Goal: Transaction & Acquisition: Book appointment/travel/reservation

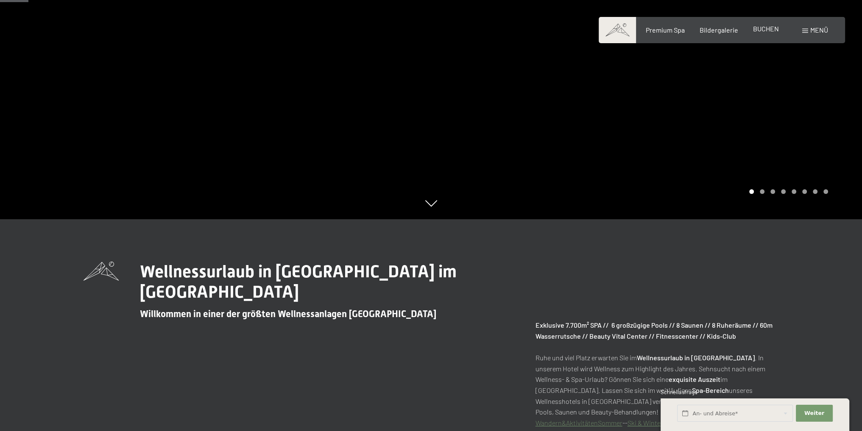
click at [755, 31] on span "BUCHEN" at bounding box center [766, 29] width 26 height 8
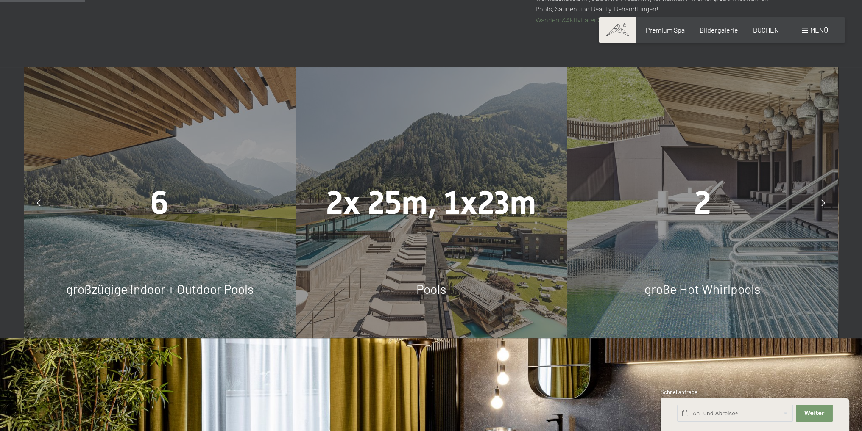
scroll to position [636, 0]
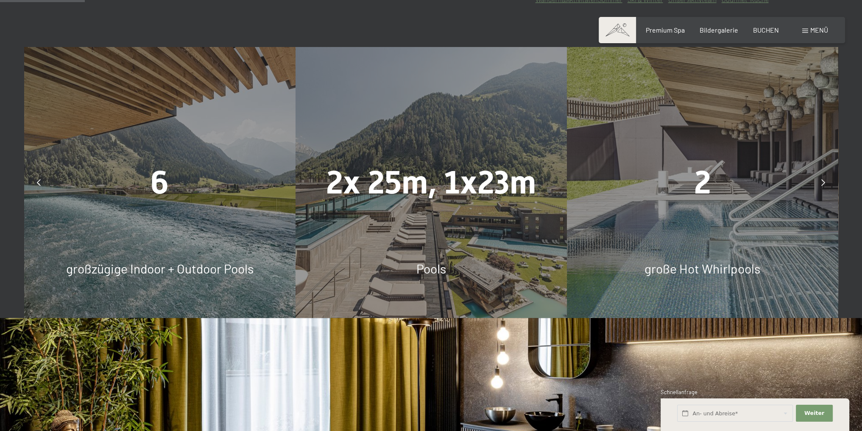
click at [824, 180] on icon at bounding box center [823, 182] width 4 height 7
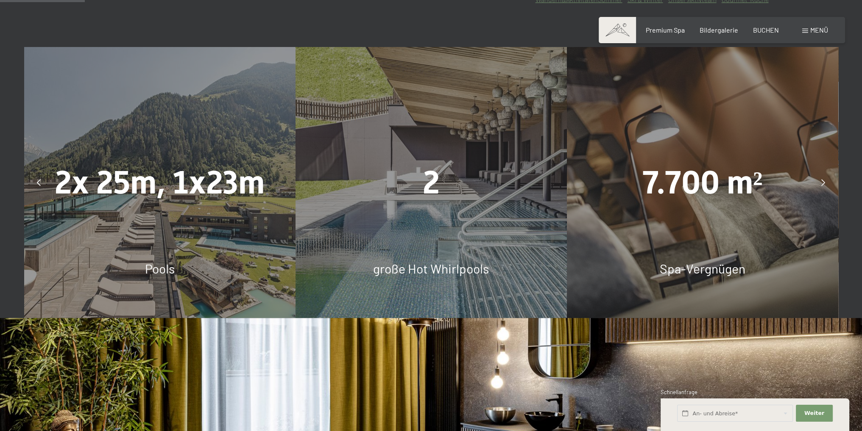
click at [824, 180] on icon at bounding box center [823, 182] width 4 height 7
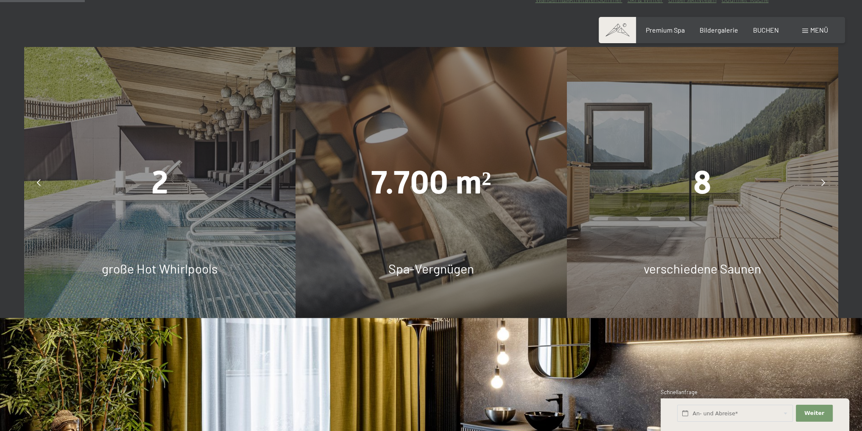
click at [824, 181] on icon at bounding box center [823, 182] width 4 height 7
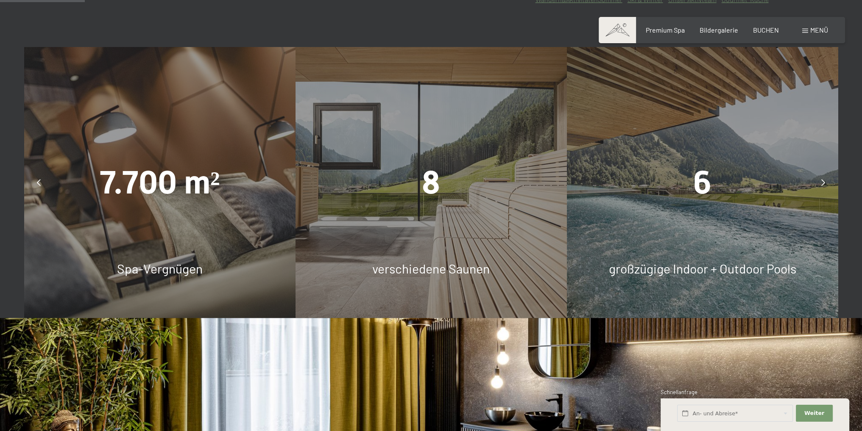
click at [824, 181] on icon at bounding box center [823, 182] width 4 height 7
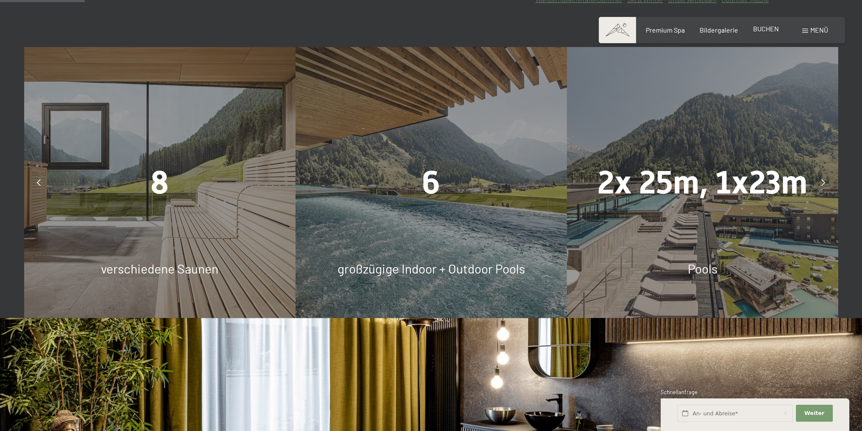
click at [767, 30] on span "BUCHEN" at bounding box center [766, 29] width 26 height 8
click at [823, 182] on icon at bounding box center [823, 182] width 4 height 7
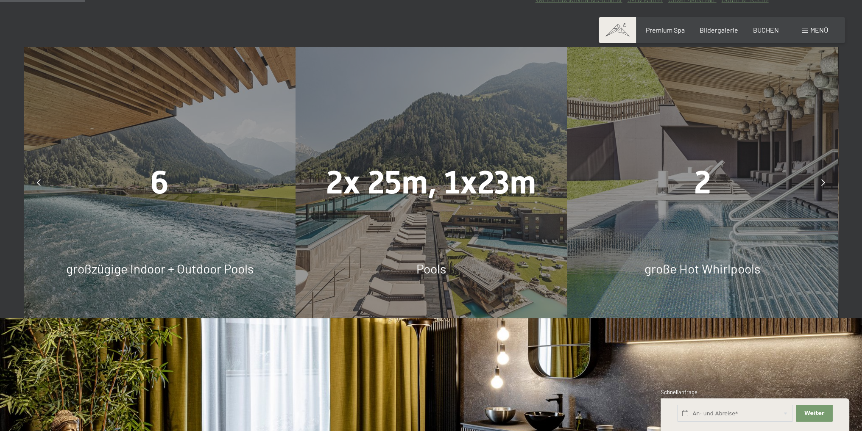
click at [823, 182] on icon at bounding box center [823, 182] width 4 height 7
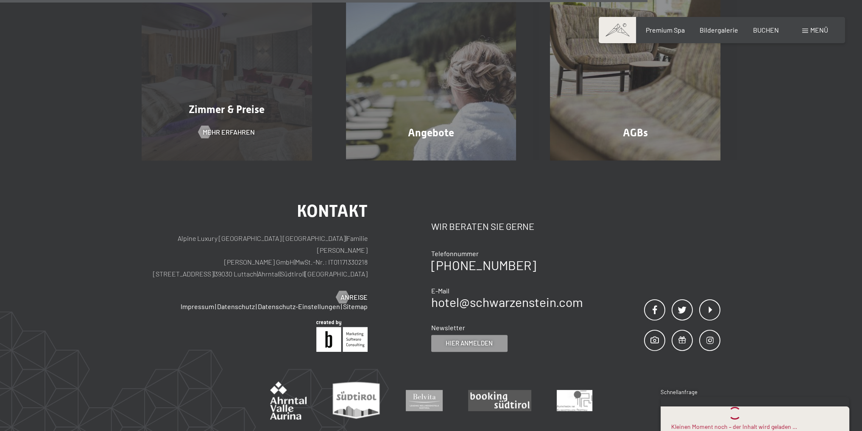
click at [220, 120] on div "Zimmer & Preise Mehr erfahren" at bounding box center [227, 75] width 204 height 170
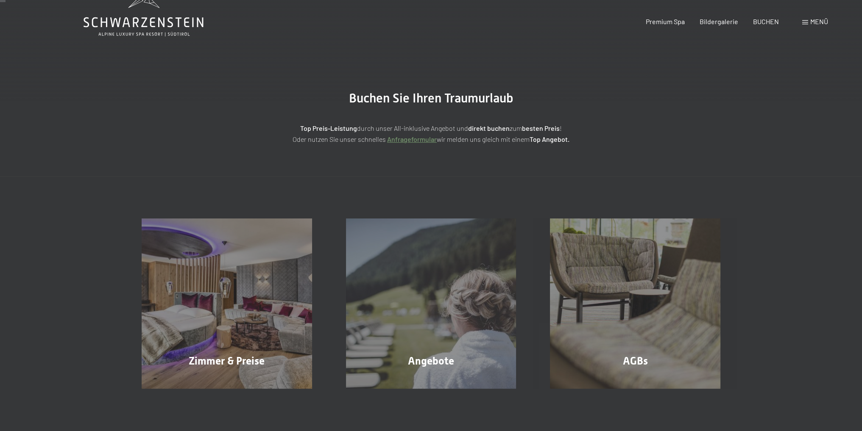
scroll to position [127, 0]
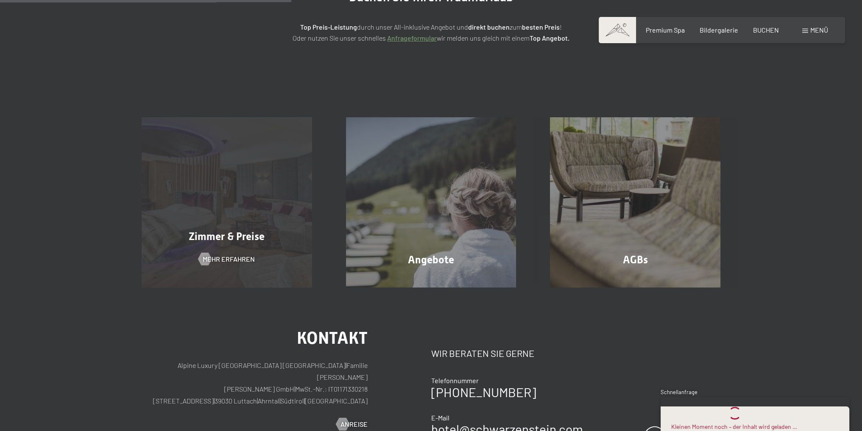
click at [289, 200] on div "Zimmer & Preise Mehr erfahren" at bounding box center [227, 202] width 204 height 170
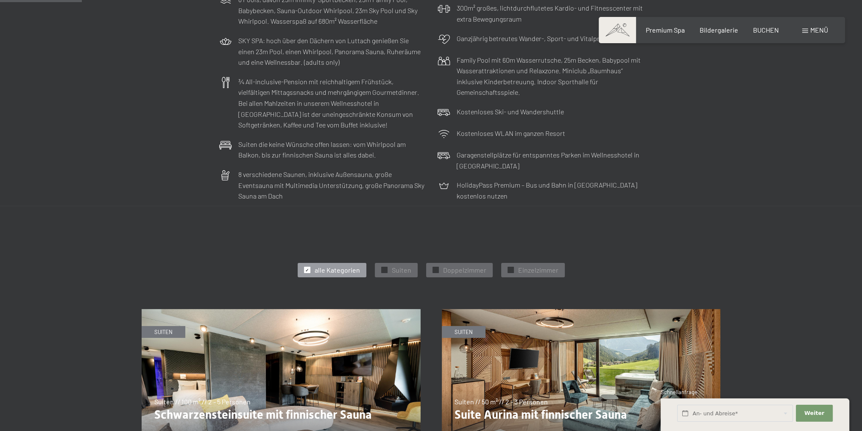
scroll to position [466, 0]
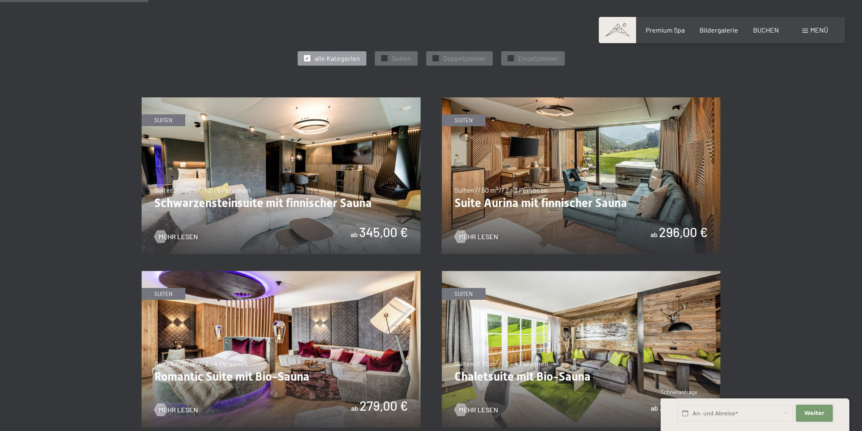
drag, startPoint x: 809, startPoint y: 416, endPoint x: 798, endPoint y: 243, distance: 173.2
click at [787, 417] on input "text" at bounding box center [735, 413] width 116 height 17
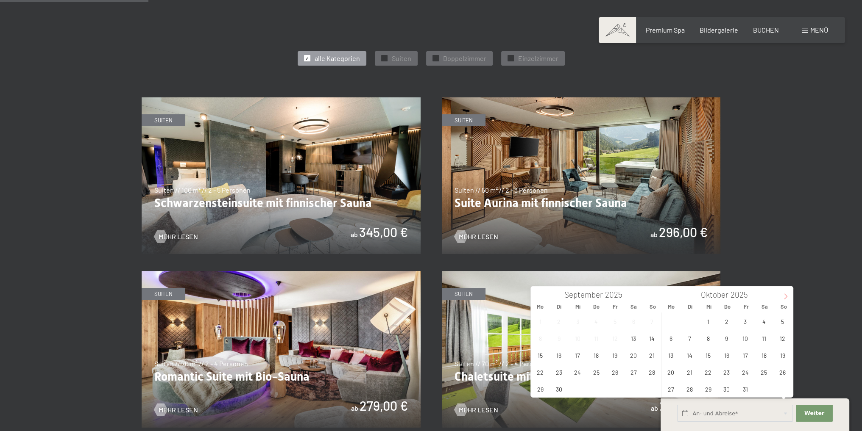
click at [788, 296] on icon at bounding box center [785, 297] width 6 height 6
click at [617, 356] on span "17" at bounding box center [614, 355] width 17 height 17
click at [648, 357] on span "19" at bounding box center [651, 355] width 17 height 17
type input "Fr. 17.10.2025 - So. 19.10.2025"
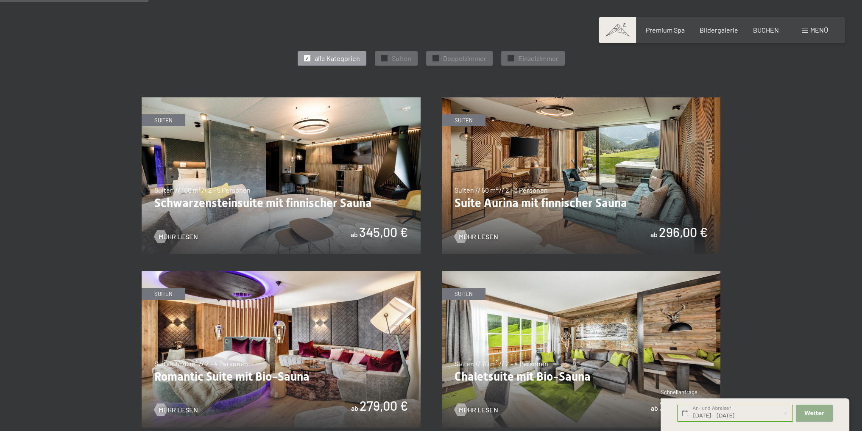
click at [807, 412] on span "Weiter" at bounding box center [814, 414] width 20 height 8
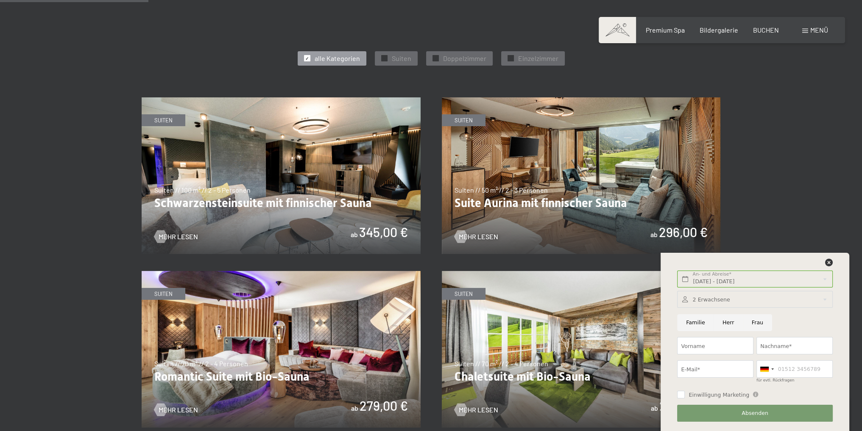
click at [697, 326] on input "Familie" at bounding box center [695, 322] width 36 height 17
radio input "true"
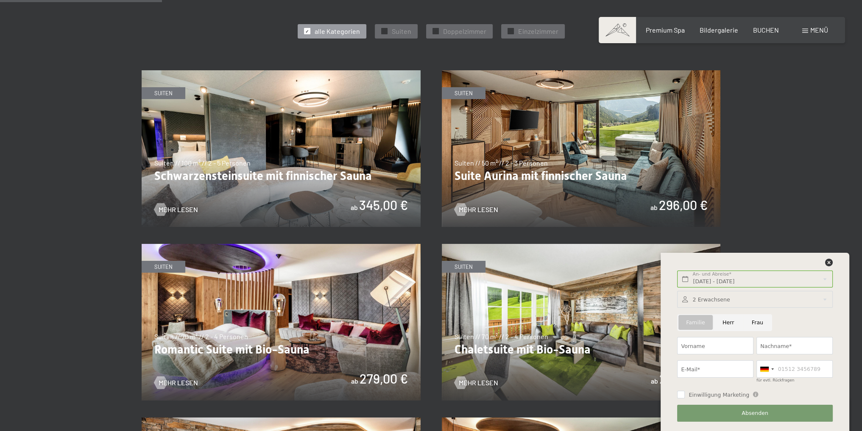
scroll to position [509, 0]
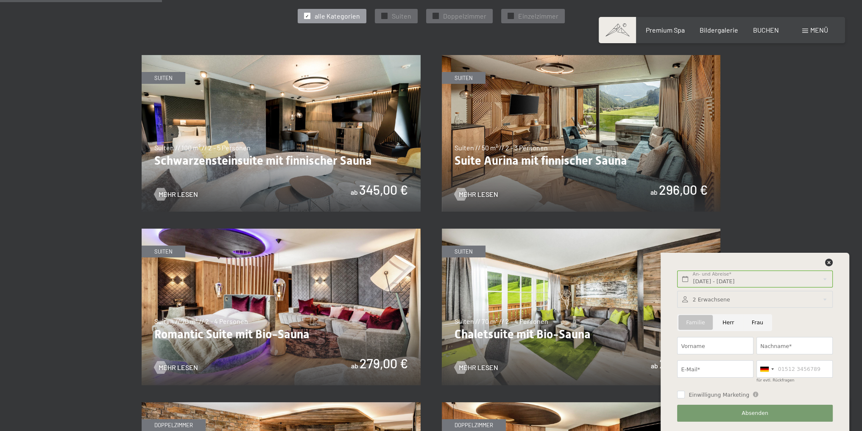
click at [749, 297] on div at bounding box center [754, 299] width 155 height 17
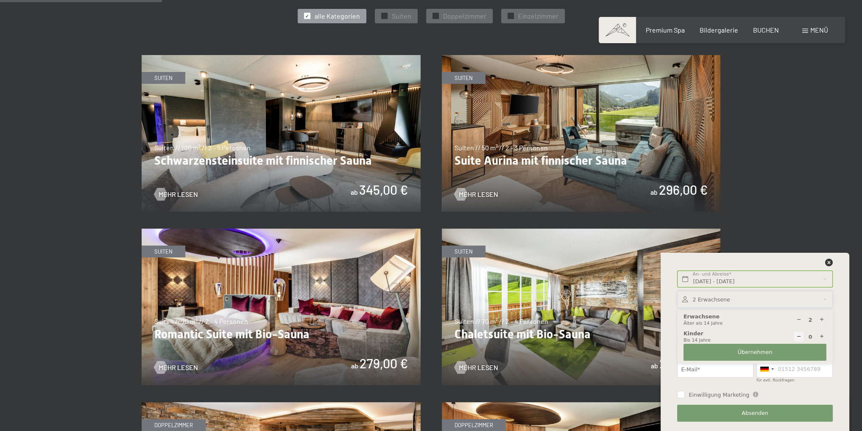
click at [820, 334] on icon at bounding box center [821, 337] width 6 height 6
type input "2"
select select
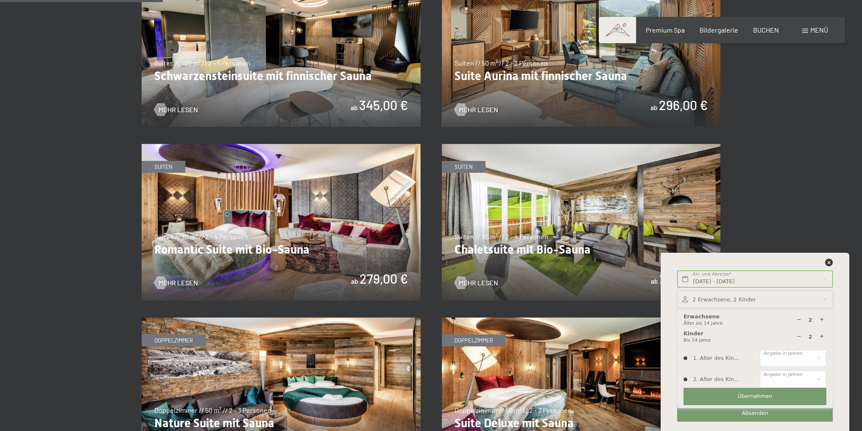
scroll to position [720, 0]
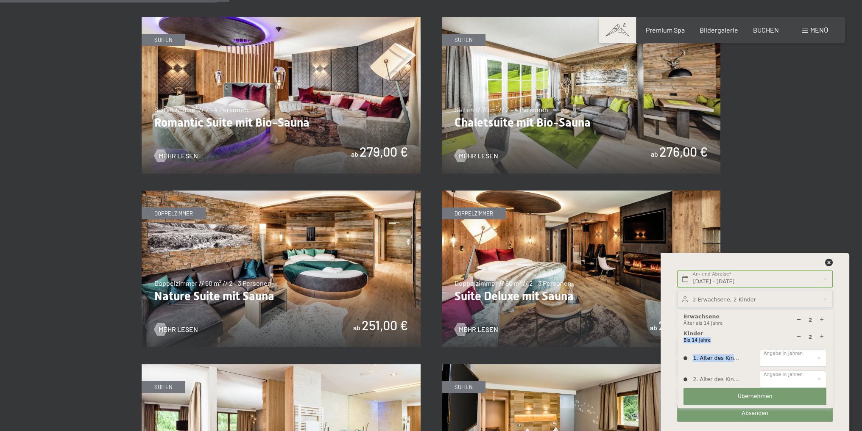
drag, startPoint x: 738, startPoint y: 361, endPoint x: 742, endPoint y: 331, distance: 29.9
click at [739, 331] on div "2 Kinder Bis 14 Jahre 1. Alter des Kindes 0 1 2 3 4 5 6 7 8 9 10 11 12 13 14 An…" at bounding box center [754, 359] width 146 height 64
click at [817, 339] on div at bounding box center [822, 337] width 10 height 10
type input "3"
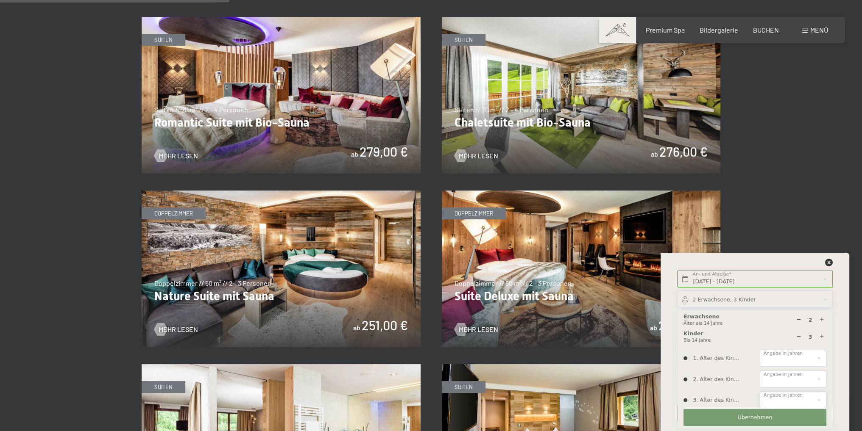
click at [791, 403] on select "0 1 2 3 4 5 6 7 8 9 10 11 12 13 14" at bounding box center [792, 400] width 67 height 17
select select "1"
click at [759, 392] on select "0 1 2 3 4 5 6 7 8 9 10 11 12 13 14" at bounding box center [792, 400] width 67 height 17
drag, startPoint x: 791, startPoint y: 382, endPoint x: 790, endPoint y: 372, distance: 9.3
click at [791, 382] on select "0 1 2 3 4 5 6 7 8 9 10 11 12 13 14" at bounding box center [792, 379] width 67 height 17
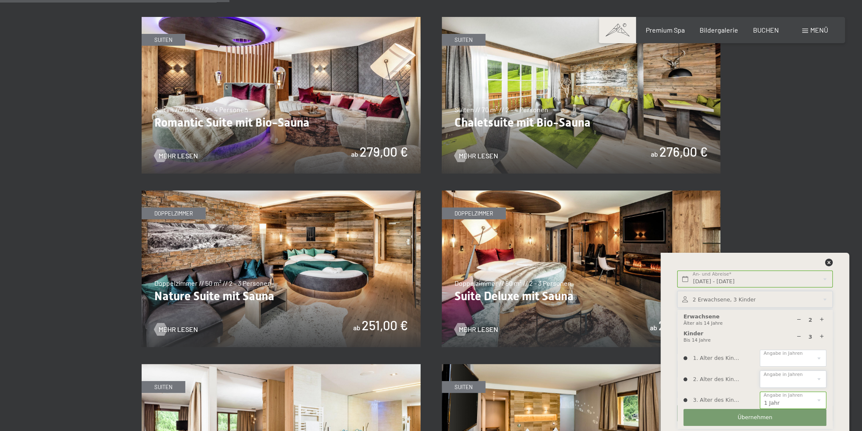
select select "3"
click at [759, 371] on select "0 1 2 3 4 5 6 7 8 9 10 11 12 13 14" at bounding box center [792, 379] width 67 height 17
click at [801, 362] on select "0 1 2 3 4 5 6 7 8 9 10 11 12 13 14" at bounding box center [792, 358] width 67 height 17
select select "5"
click at [759, 350] on select "0 1 2 3 4 5 6 7 8 9 10 11 12 13 14" at bounding box center [792, 358] width 67 height 17
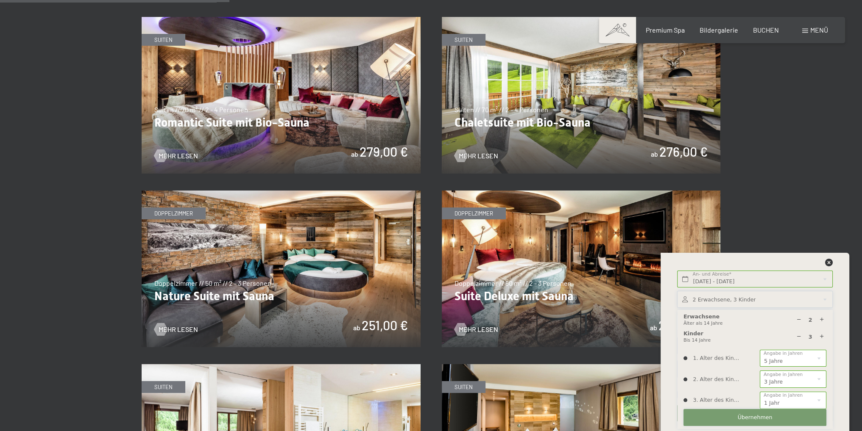
click at [771, 423] on button "Übernehmen" at bounding box center [754, 417] width 143 height 17
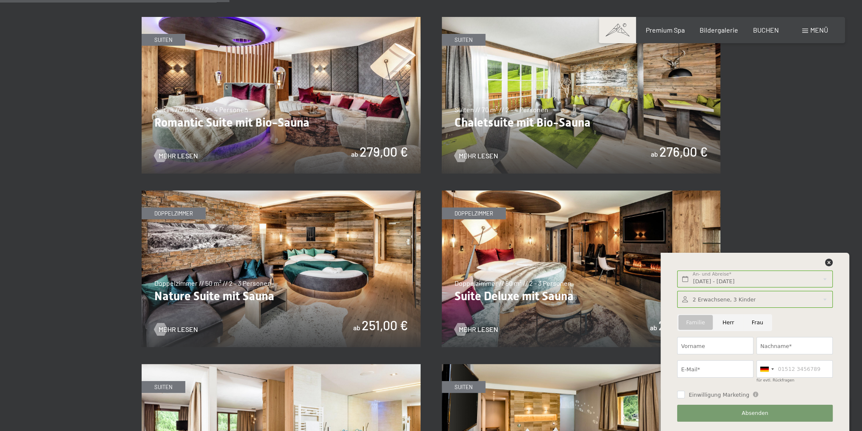
click at [792, 212] on section "✓ alle Kategorien ✓ Suiten ✓ Doppelzimmer ✓ Einzelzimmer alle Kategorien alle K…" at bounding box center [431, 412] width 862 height 1345
click at [829, 263] on icon at bounding box center [829, 263] width 8 height 8
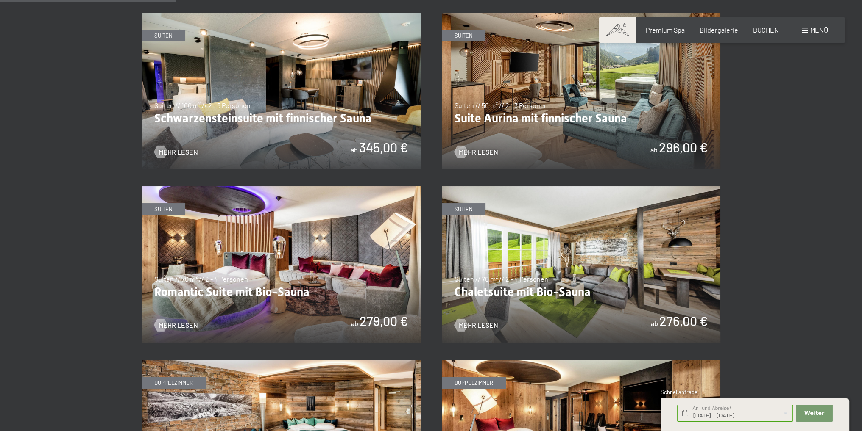
scroll to position [551, 0]
click at [621, 112] on img at bounding box center [581, 91] width 279 height 157
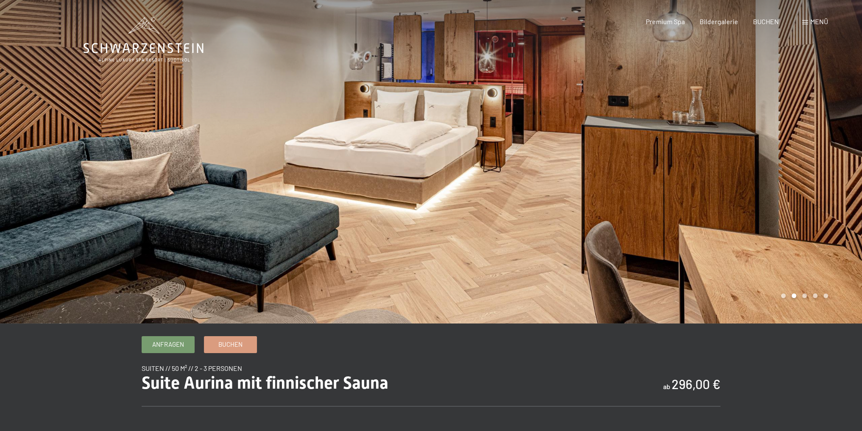
click at [691, 133] on div at bounding box center [646, 162] width 431 height 324
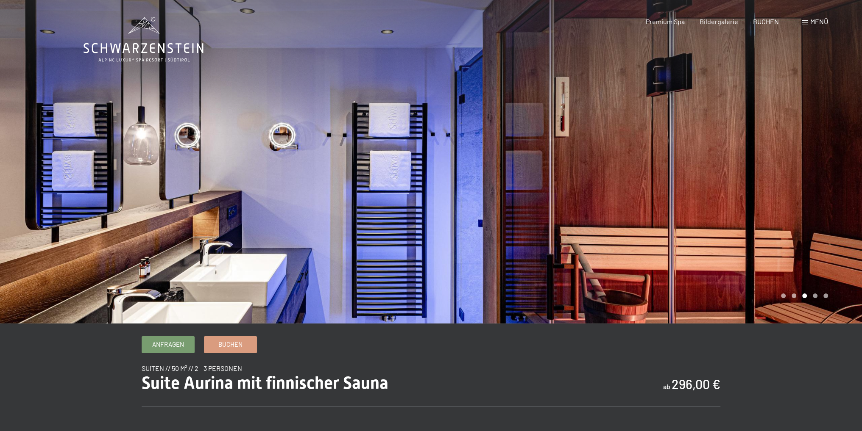
click at [691, 133] on div at bounding box center [646, 162] width 431 height 324
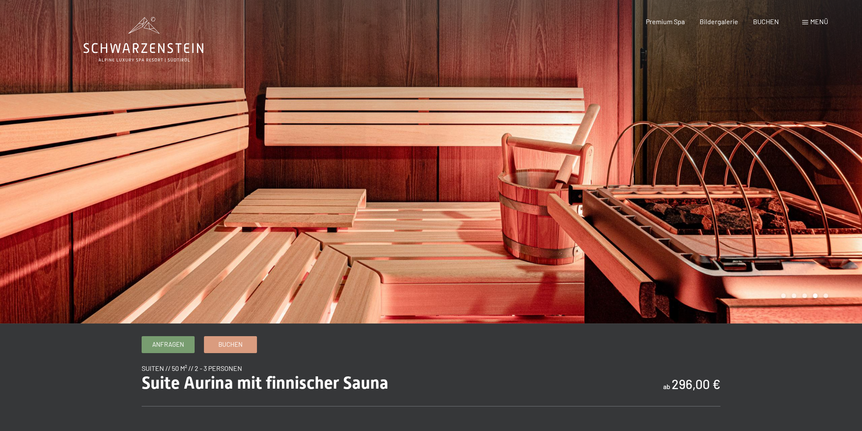
click at [691, 133] on div at bounding box center [646, 162] width 431 height 324
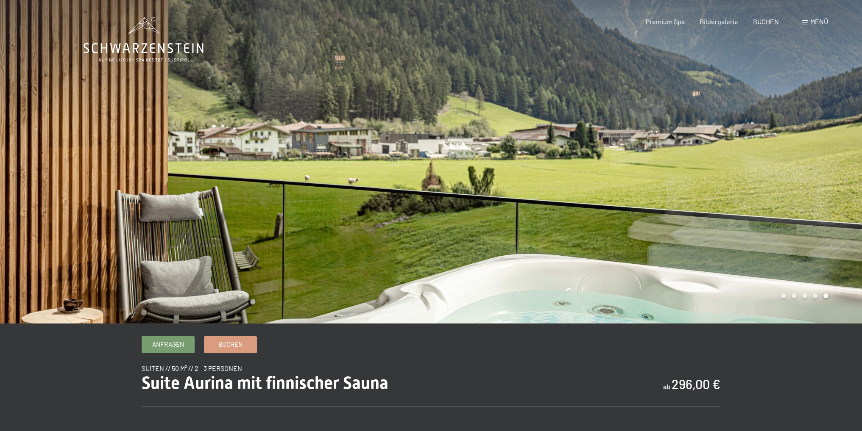
click at [691, 133] on div at bounding box center [646, 162] width 431 height 324
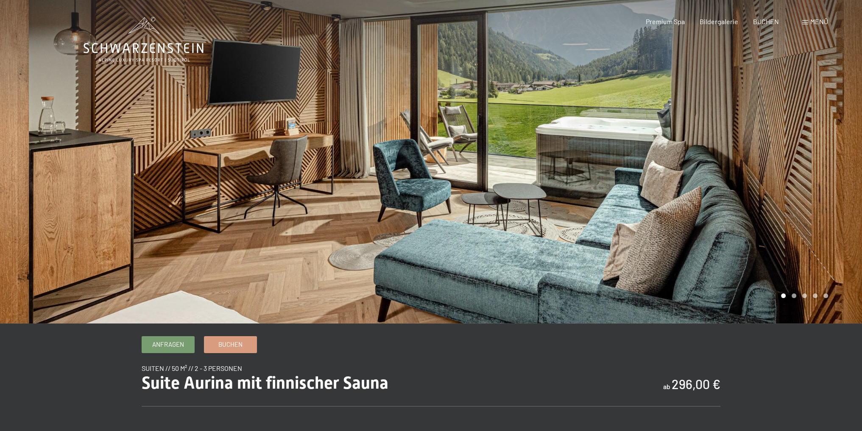
click at [691, 133] on div at bounding box center [646, 162] width 431 height 324
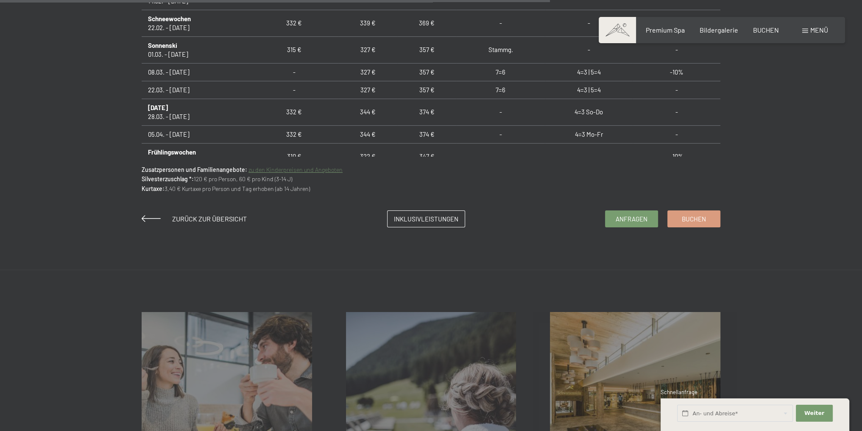
scroll to position [720, 0]
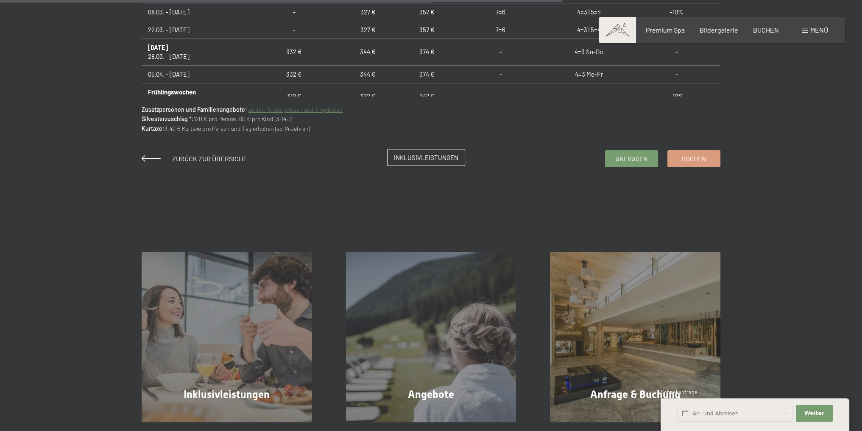
click at [407, 155] on span "Inklusivleistungen" at bounding box center [426, 157] width 64 height 9
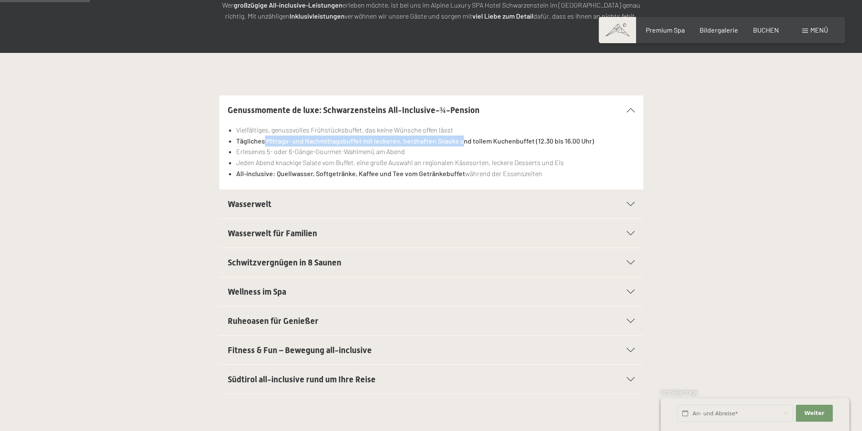
drag, startPoint x: 264, startPoint y: 143, endPoint x: 462, endPoint y: 144, distance: 197.9
click at [462, 144] on strong "Tägliches Mittags- und Nachmittagsbuffet mit leckeren, herzhaften Snacks und to…" at bounding box center [415, 141] width 358 height 8
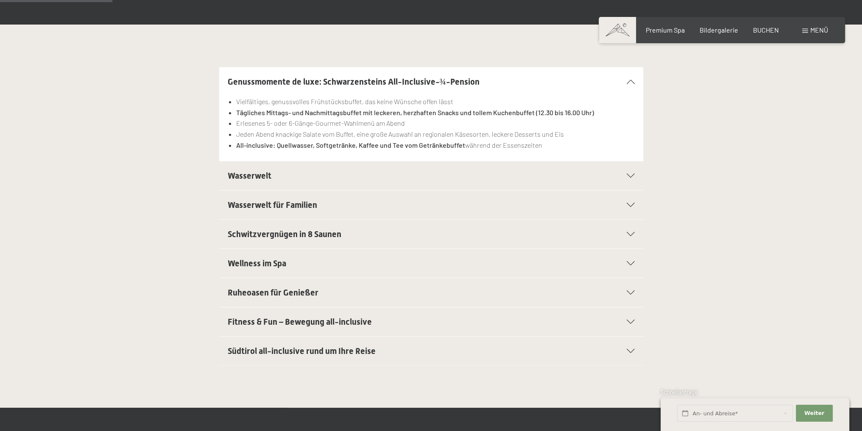
scroll to position [212, 0]
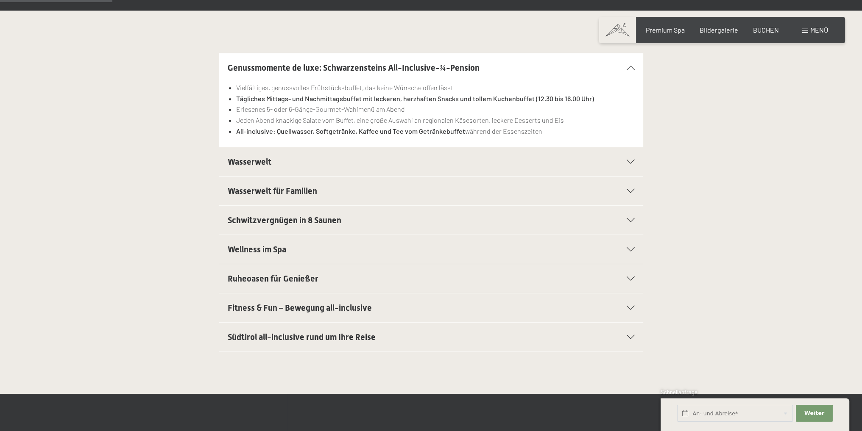
click at [333, 153] on div "Wasserwelt" at bounding box center [431, 161] width 407 height 29
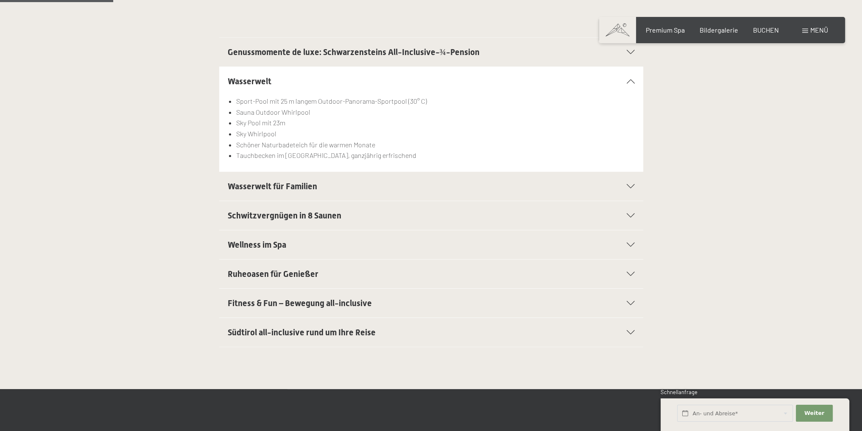
scroll to position [254, 0]
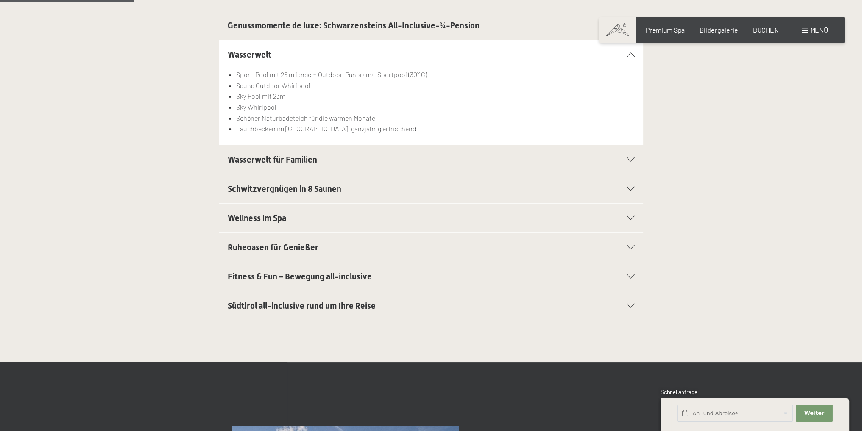
click at [301, 160] on span "Wasserwelt für Familien" at bounding box center [272, 160] width 89 height 10
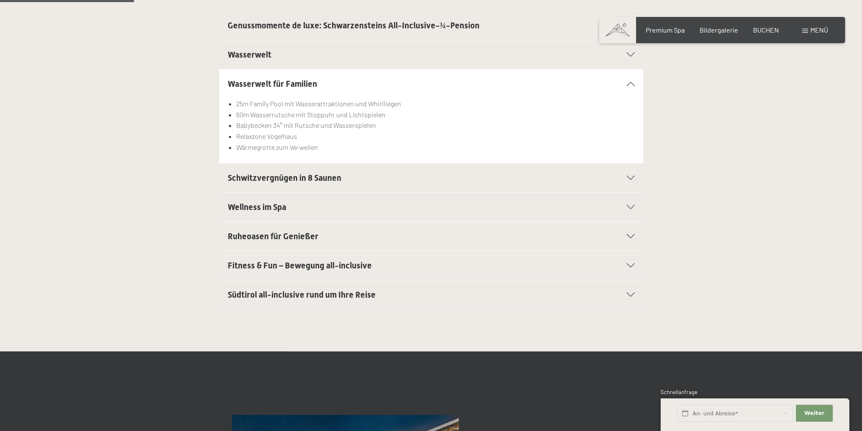
click at [632, 82] on icon at bounding box center [630, 84] width 8 height 4
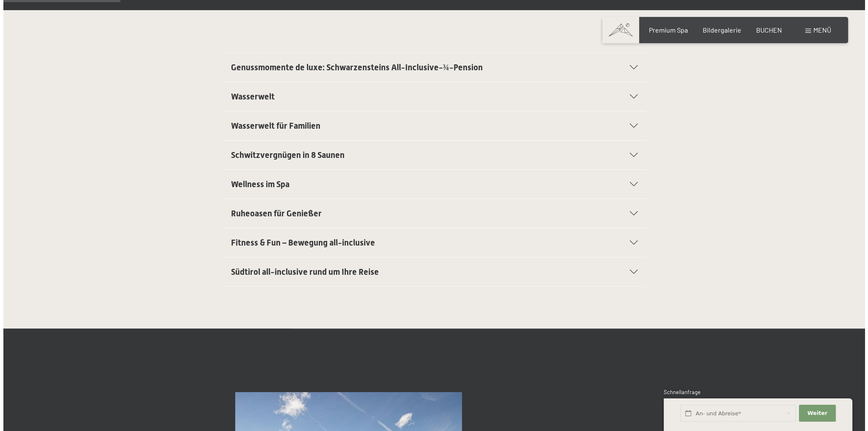
scroll to position [212, 0]
click at [805, 32] on span at bounding box center [805, 31] width 6 height 4
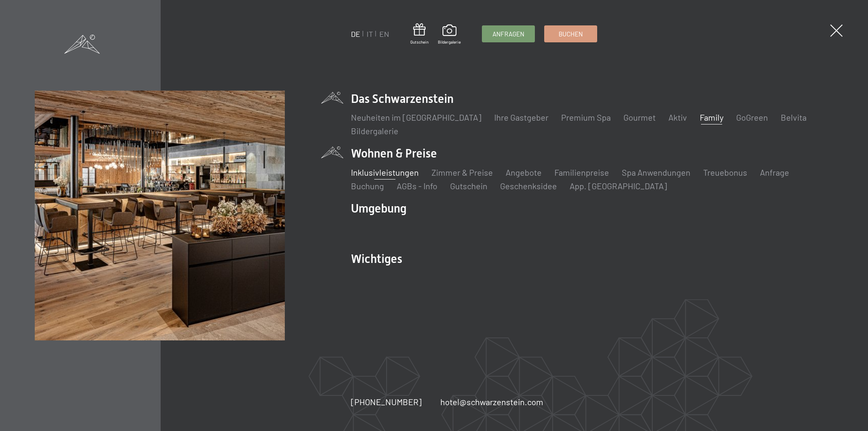
click at [700, 120] on link "Family" at bounding box center [712, 117] width 24 height 10
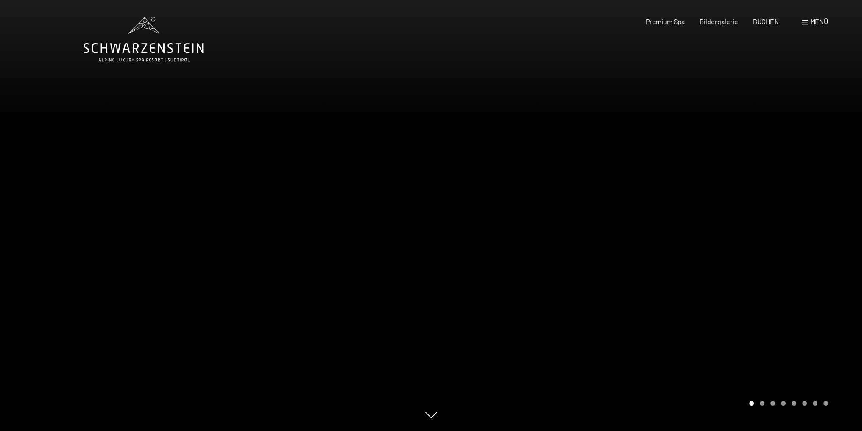
click at [771, 225] on div at bounding box center [646, 215] width 431 height 431
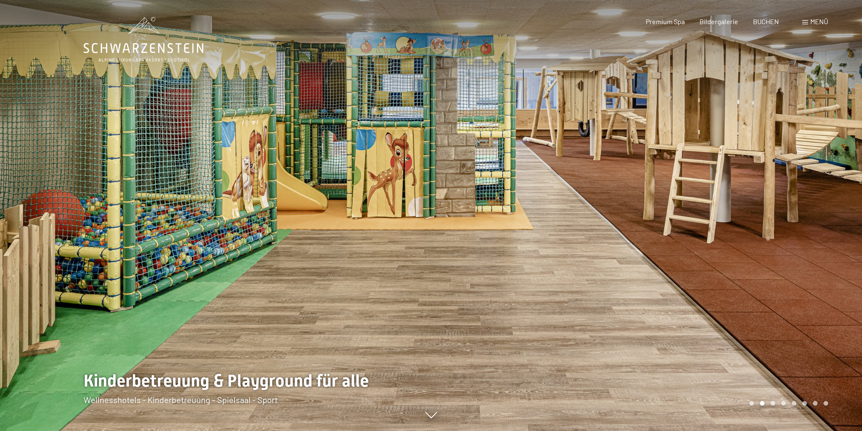
click at [771, 225] on div at bounding box center [646, 215] width 431 height 431
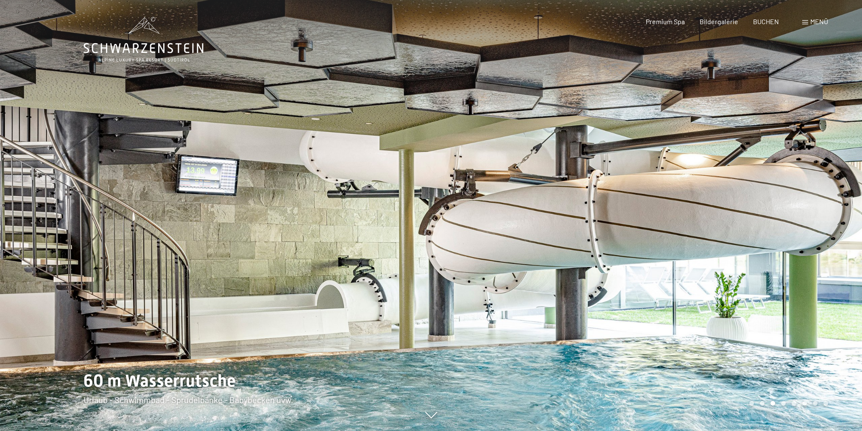
click at [771, 225] on div at bounding box center [646, 215] width 431 height 431
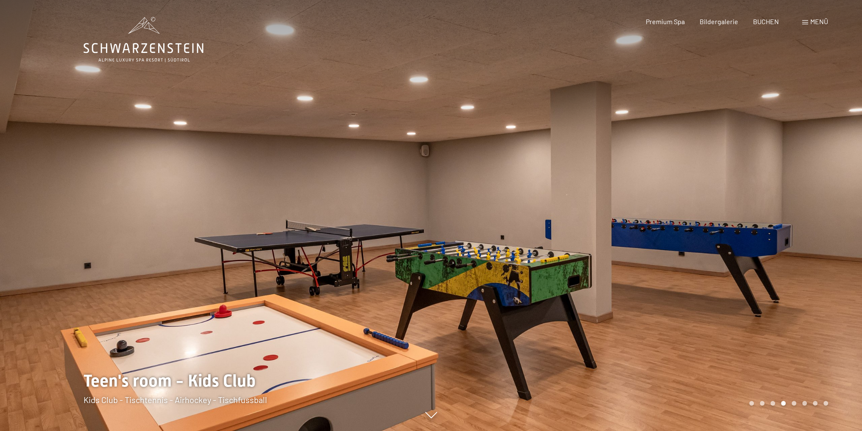
click at [771, 225] on div at bounding box center [646, 215] width 431 height 431
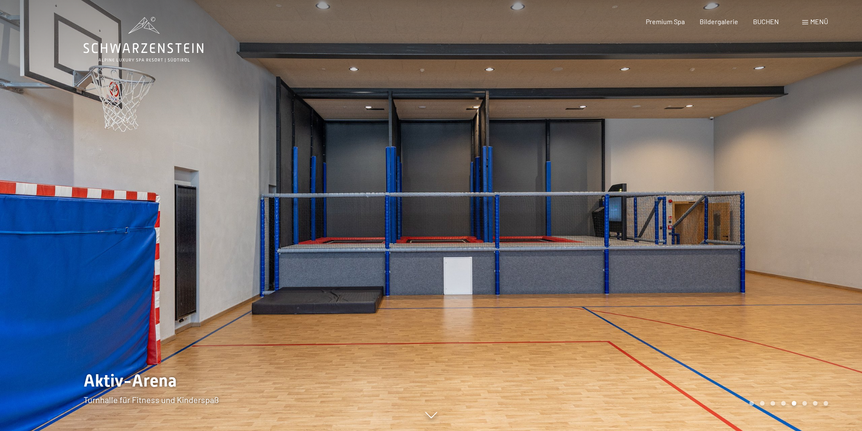
click at [771, 225] on div at bounding box center [646, 215] width 431 height 431
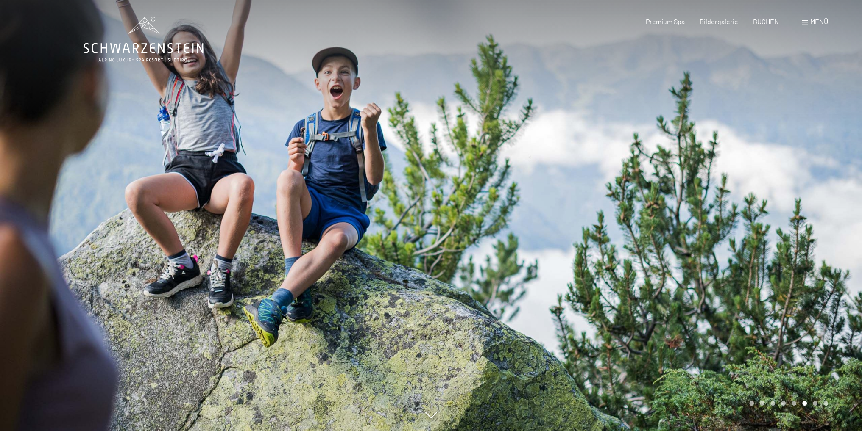
click at [771, 225] on div at bounding box center [646, 215] width 431 height 431
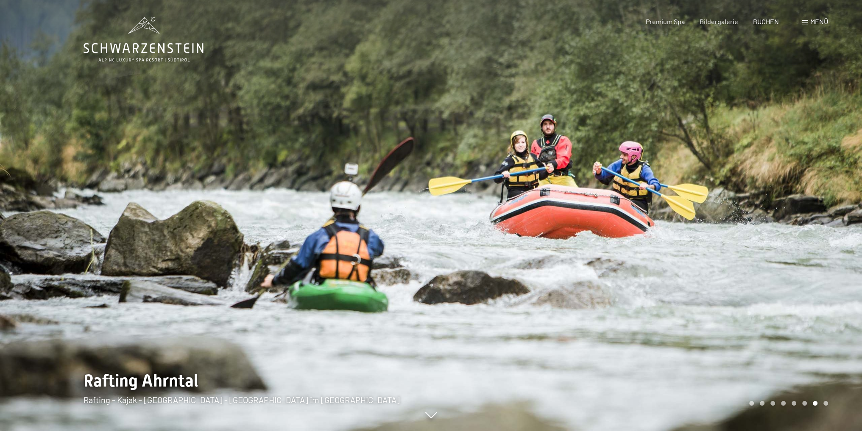
click at [771, 225] on div at bounding box center [646, 215] width 431 height 431
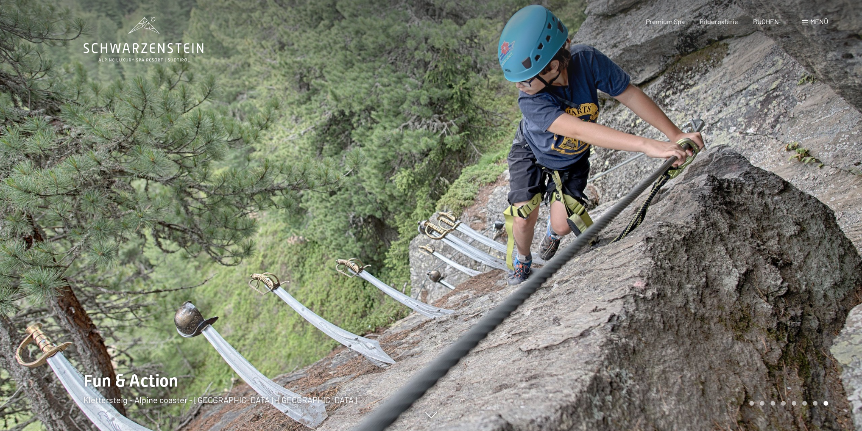
click at [771, 225] on div at bounding box center [646, 215] width 431 height 431
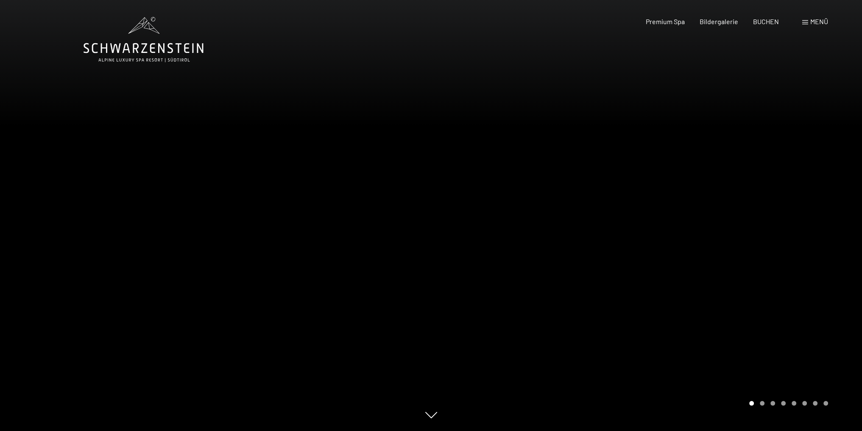
click at [771, 225] on div at bounding box center [646, 215] width 431 height 431
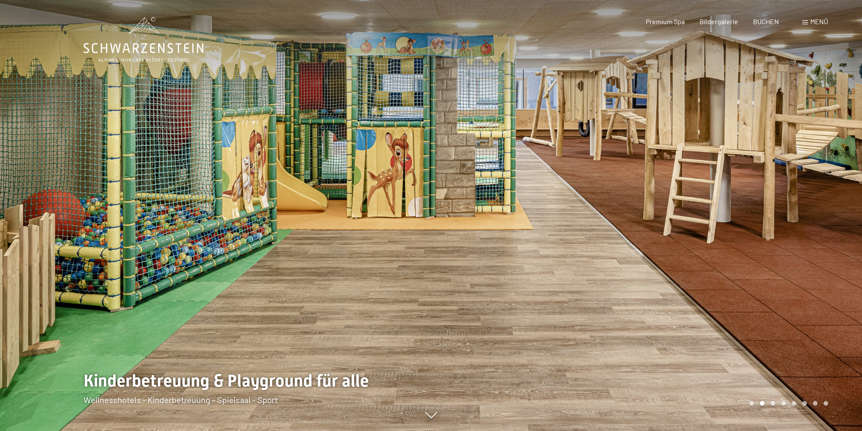
click at [771, 225] on div at bounding box center [646, 215] width 431 height 431
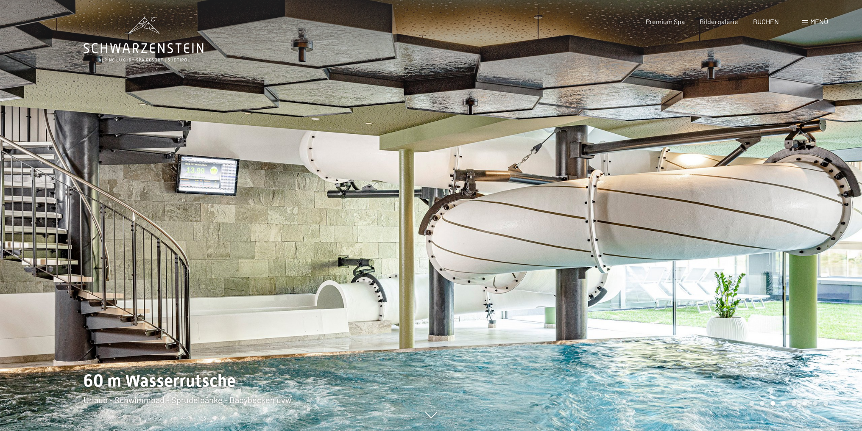
click at [771, 225] on div at bounding box center [646, 215] width 431 height 431
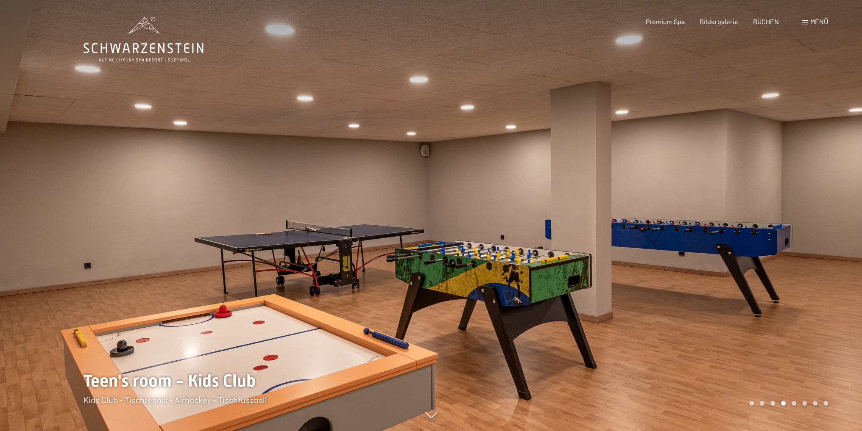
click at [771, 225] on div at bounding box center [646, 215] width 431 height 431
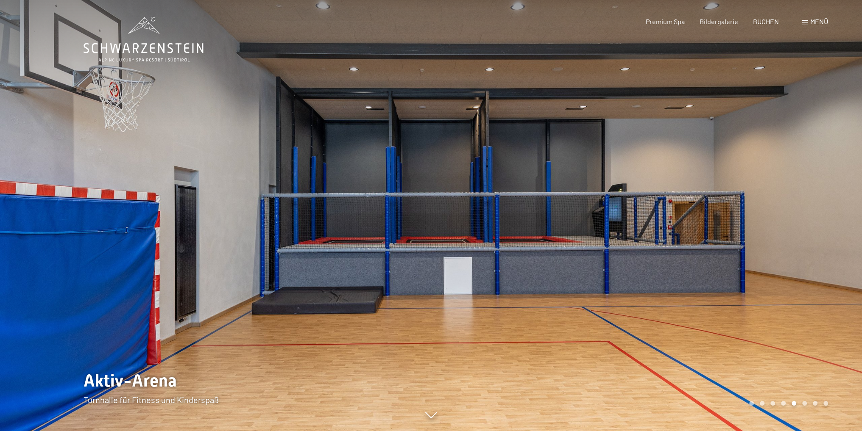
click at [771, 225] on div at bounding box center [646, 215] width 431 height 431
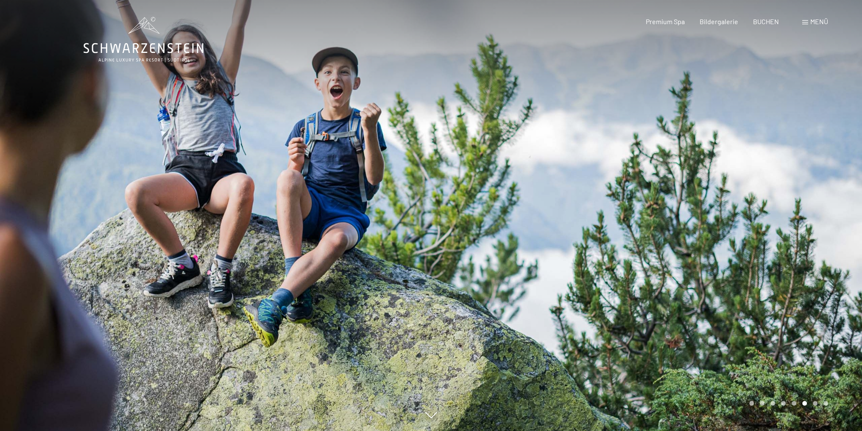
click at [771, 225] on div at bounding box center [646, 215] width 431 height 431
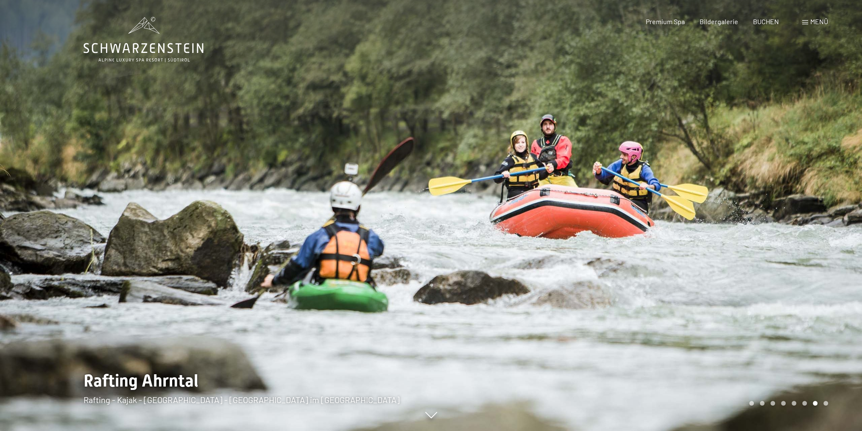
click at [771, 225] on div at bounding box center [646, 215] width 431 height 431
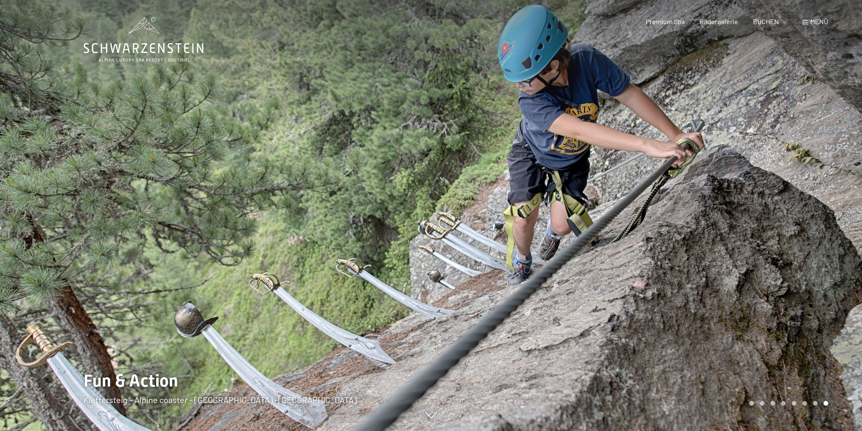
click at [771, 225] on div at bounding box center [646, 215] width 431 height 431
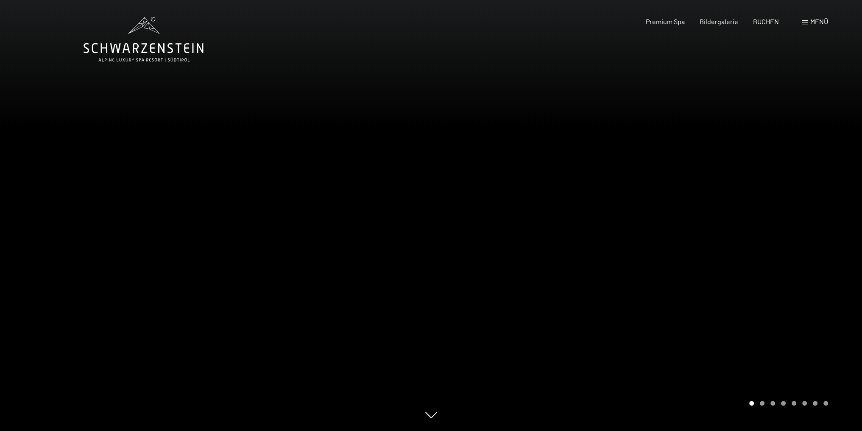
click at [771, 225] on div at bounding box center [646, 215] width 431 height 431
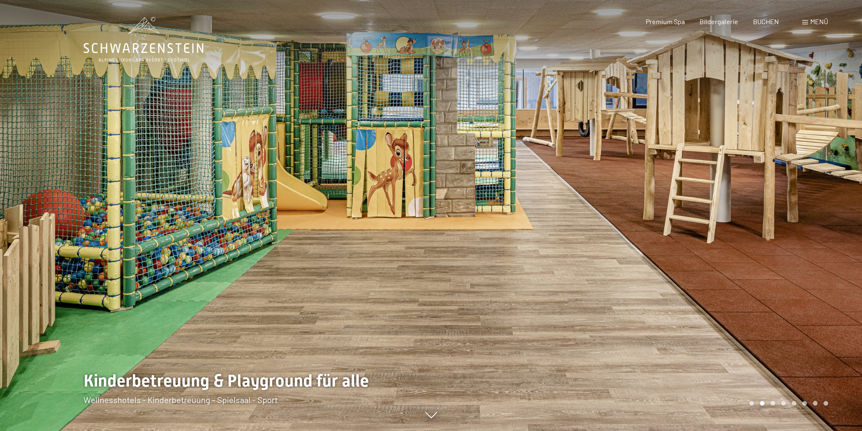
click at [771, 225] on div at bounding box center [646, 215] width 431 height 431
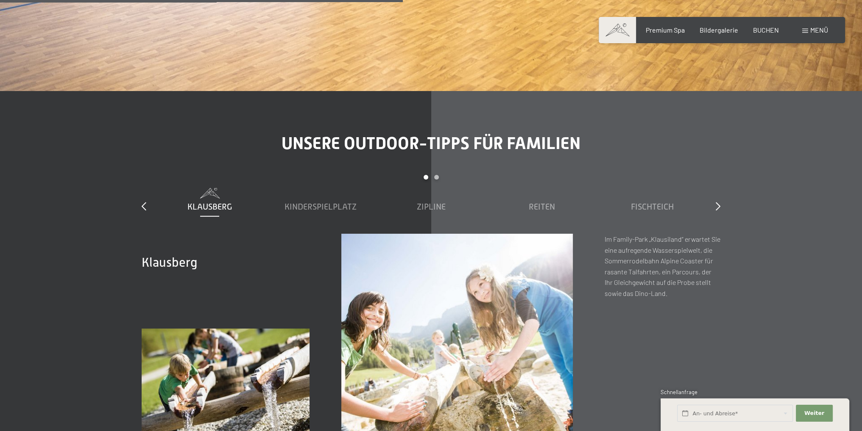
scroll to position [3263, 0]
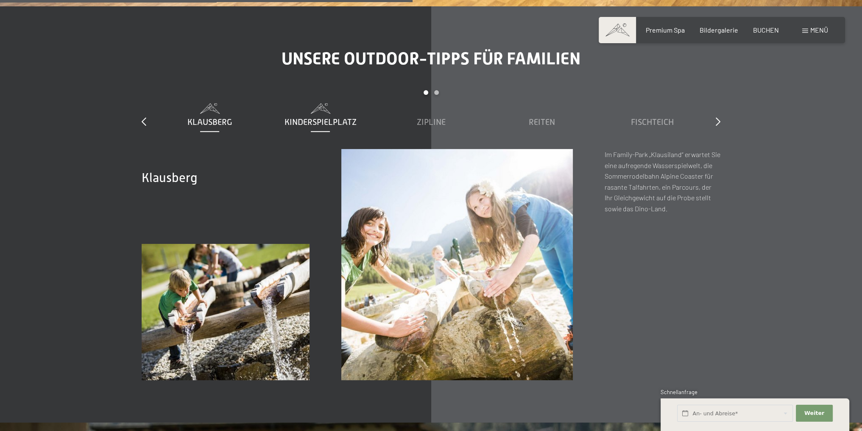
click at [337, 117] on span "Kinderspielplatz" at bounding box center [320, 121] width 72 height 9
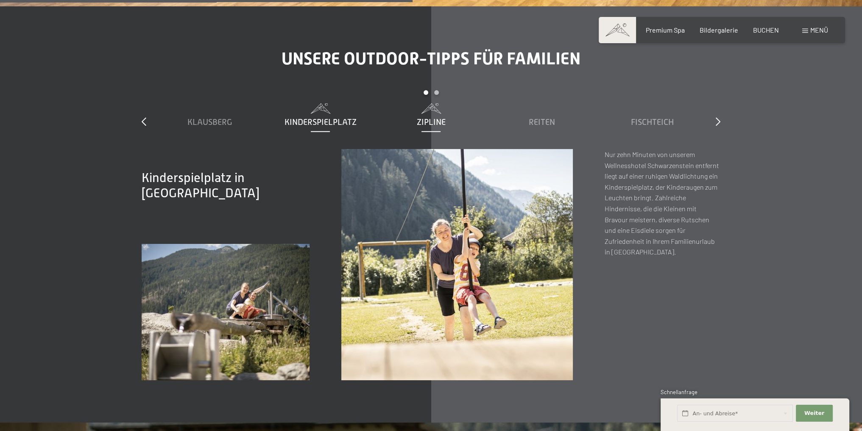
click at [422, 117] on span "Zipline" at bounding box center [431, 121] width 29 height 9
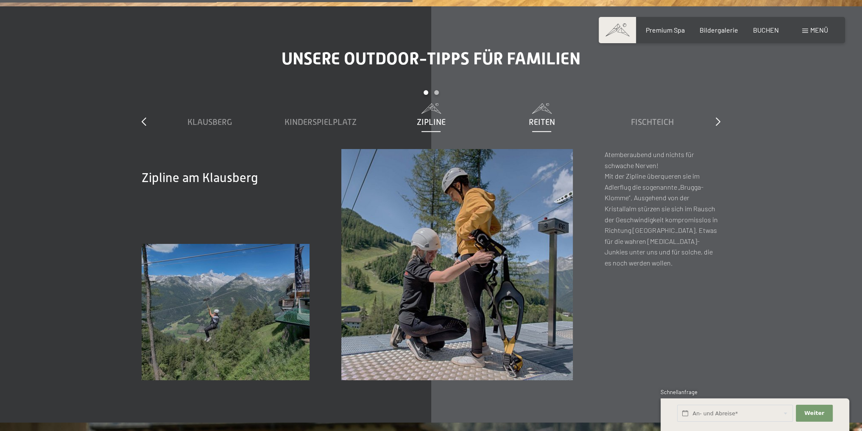
click at [557, 116] on div "Reiten" at bounding box center [541, 122] width 102 height 12
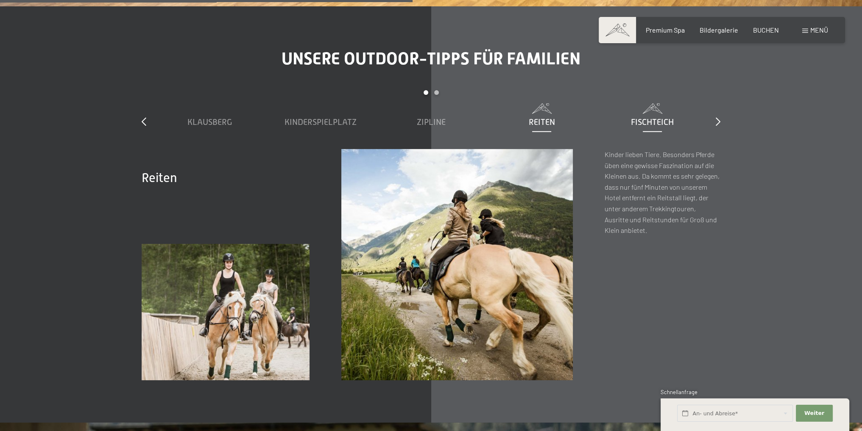
click at [665, 117] on span "Fischteich" at bounding box center [652, 121] width 43 height 9
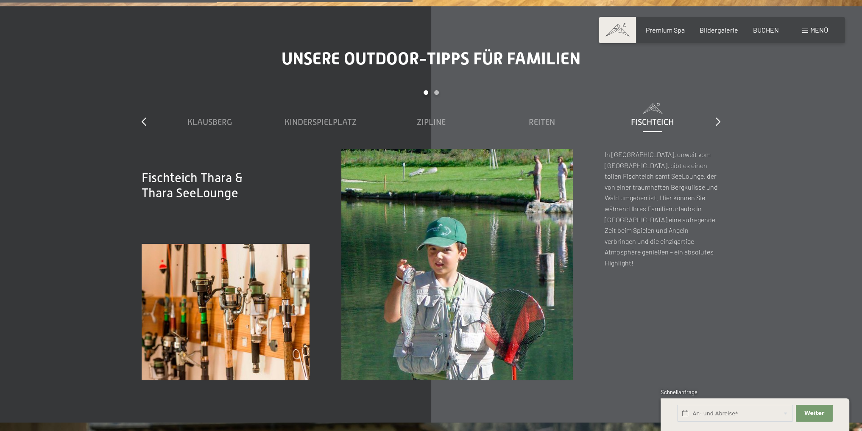
click at [721, 98] on div "Unsere Outdoor-Tipps für Familien slide 1 to 5 of 7 Klausberg Kinderspielplatz …" at bounding box center [431, 215] width 642 height 332
click at [720, 98] on div "Unsere Outdoor-Tipps für Familien slide 1 to 5 of 7 Klausberg Kinderspielplatz …" at bounding box center [431, 215] width 642 height 332
click at [718, 117] on icon at bounding box center [717, 121] width 5 height 8
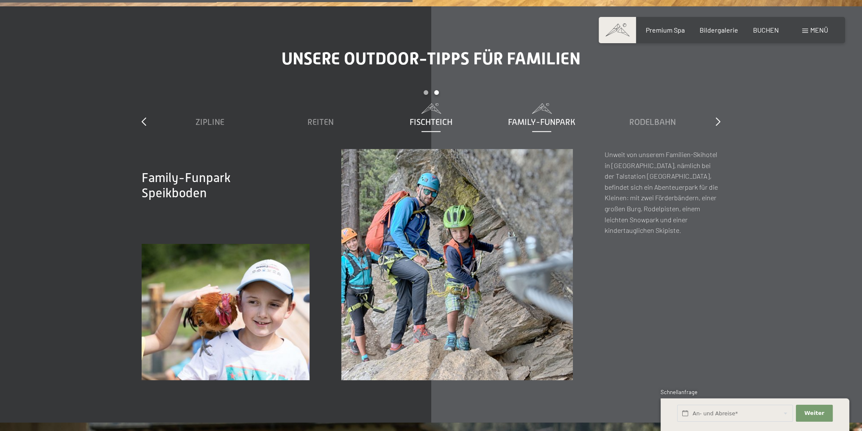
click at [417, 117] on span "Fischteich" at bounding box center [430, 121] width 43 height 9
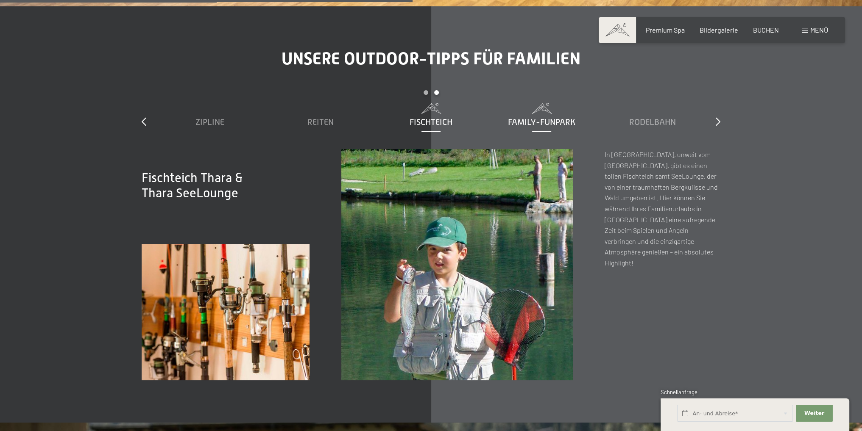
click at [562, 117] on span "Family-Funpark" at bounding box center [541, 121] width 67 height 9
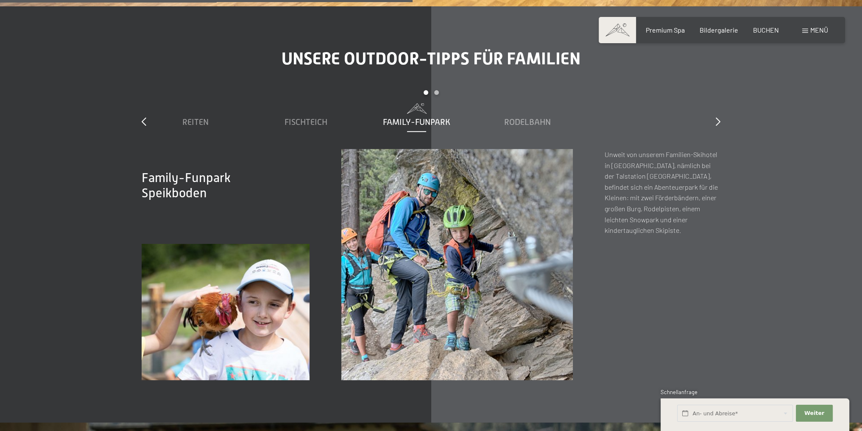
drag, startPoint x: 695, startPoint y: 104, endPoint x: 457, endPoint y: 104, distance: 238.2
click at [457, 116] on div "Family-Funpark" at bounding box center [416, 122] width 102 height 12
click at [647, 117] on span "Rodelbahn" at bounding box center [652, 121] width 47 height 9
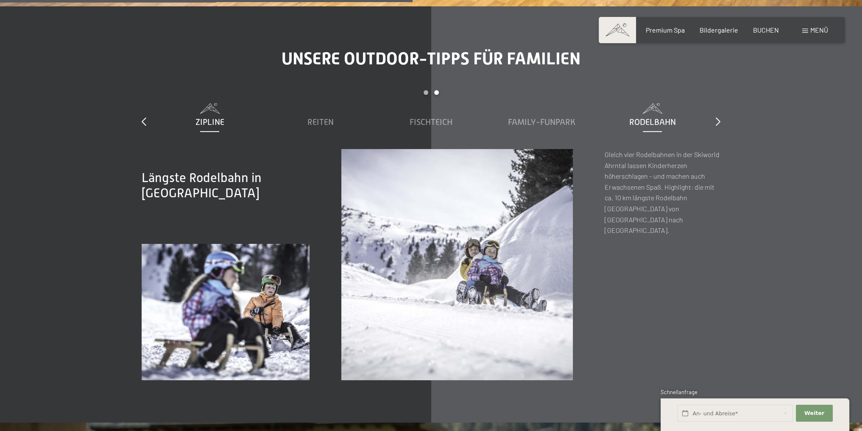
click at [159, 116] on div "Zipline" at bounding box center [209, 122] width 102 height 12
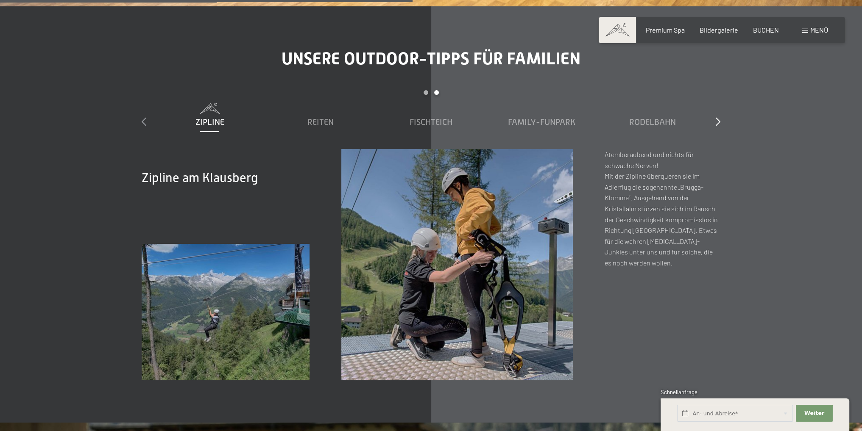
click at [146, 117] on icon at bounding box center [144, 121] width 5 height 8
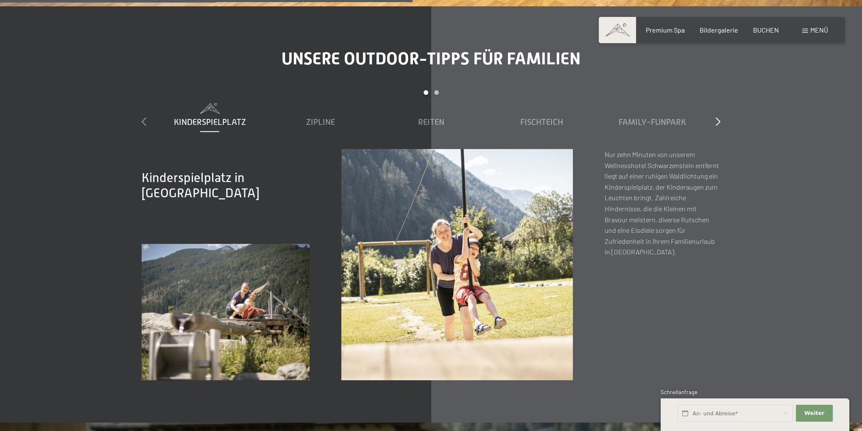
click at [146, 117] on icon at bounding box center [144, 121] width 5 height 8
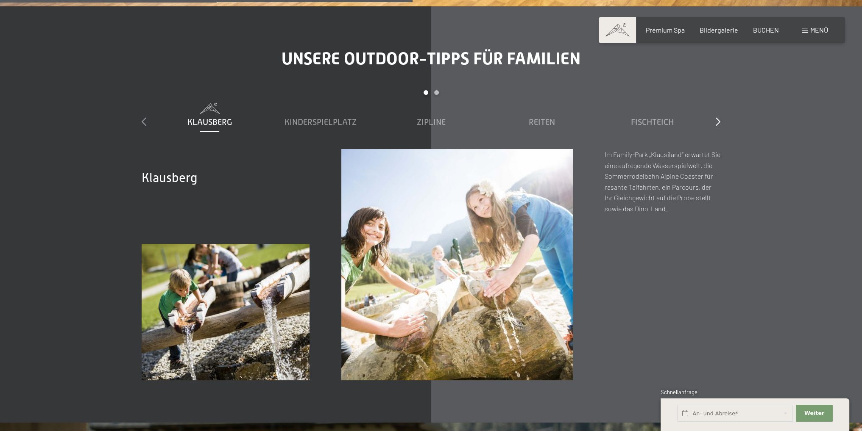
click at [146, 117] on icon at bounding box center [144, 121] width 5 height 8
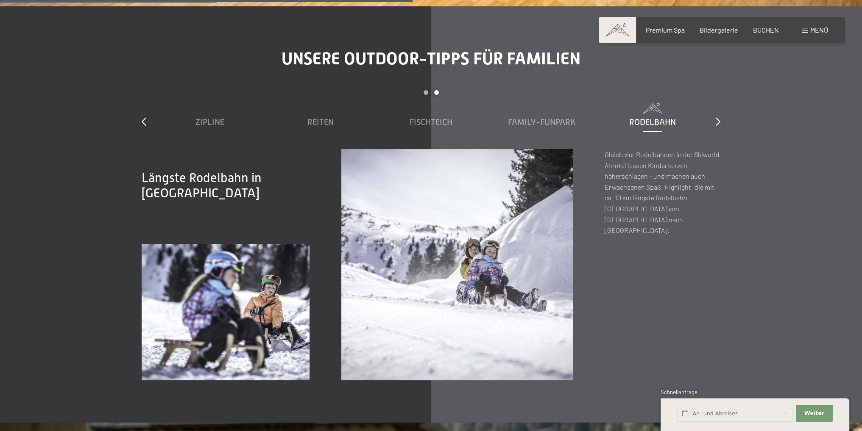
click at [137, 104] on div "Unsere Outdoor-Tipps für Familien slide 3 to 7 of 7 Klausberg Kinderspielplatz …" at bounding box center [431, 215] width 642 height 332
click at [147, 100] on div "slide 3 to 7 of 7 Klausberg Kinderspielplatz Zipline Reiten Fischteich Family-F…" at bounding box center [431, 119] width 578 height 59
click at [146, 117] on icon at bounding box center [144, 121] width 5 height 8
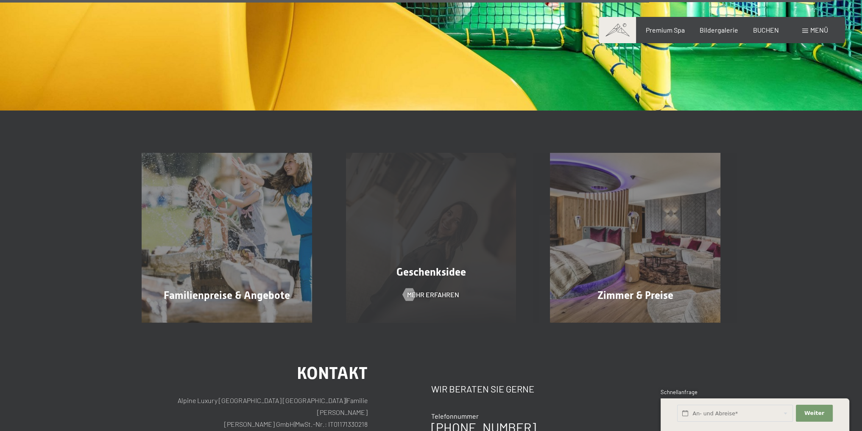
scroll to position [6696, 0]
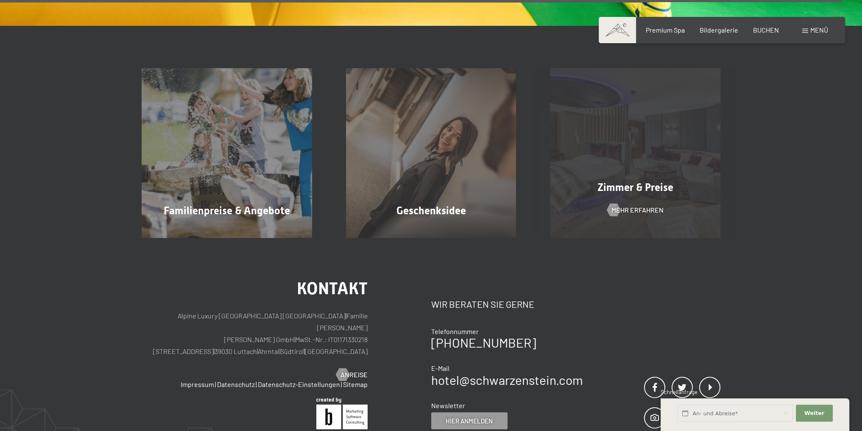
click at [586, 180] on div "Zimmer & Preise" at bounding box center [635, 187] width 204 height 15
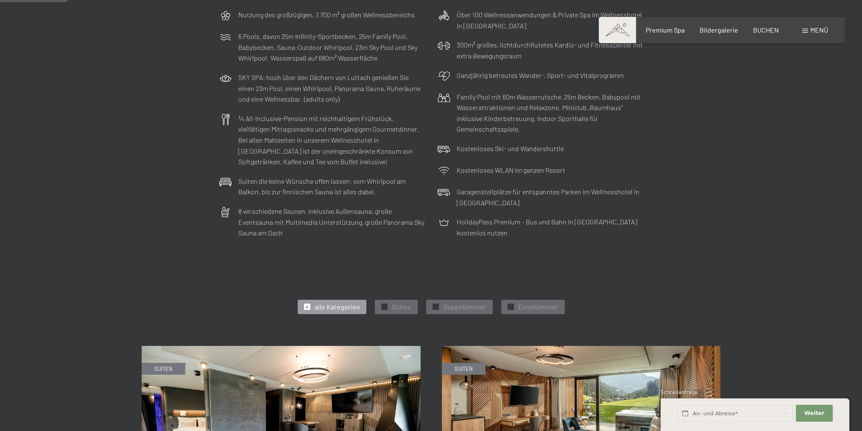
scroll to position [254, 0]
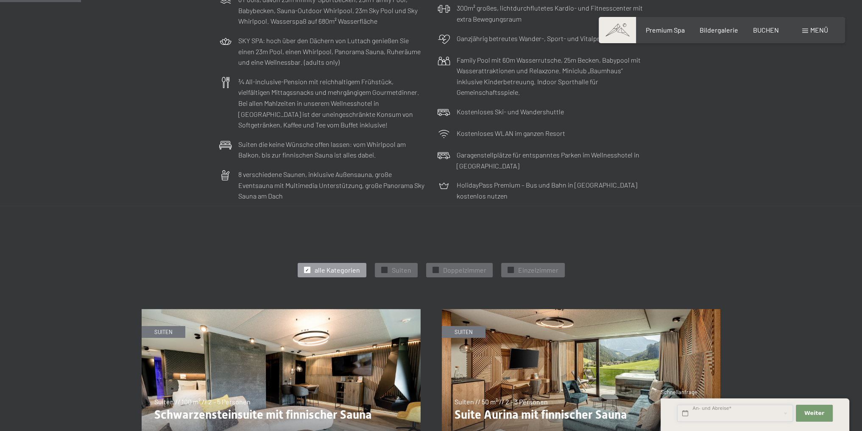
click at [776, 413] on input "text" at bounding box center [735, 413] width 116 height 17
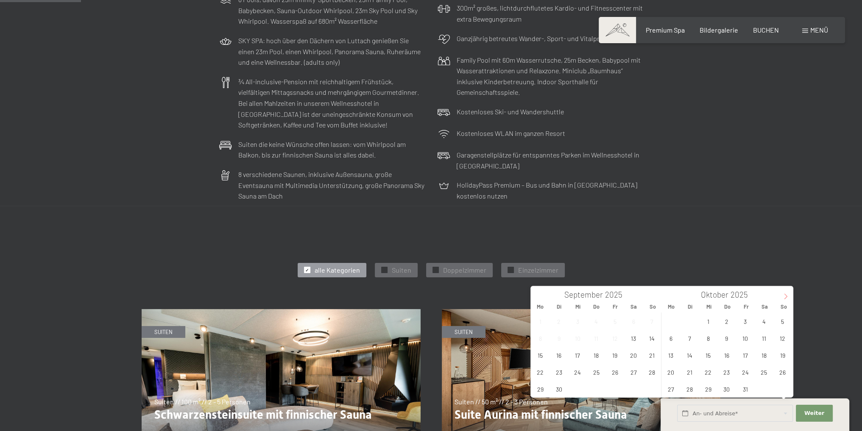
click at [787, 297] on icon at bounding box center [785, 297] width 6 height 6
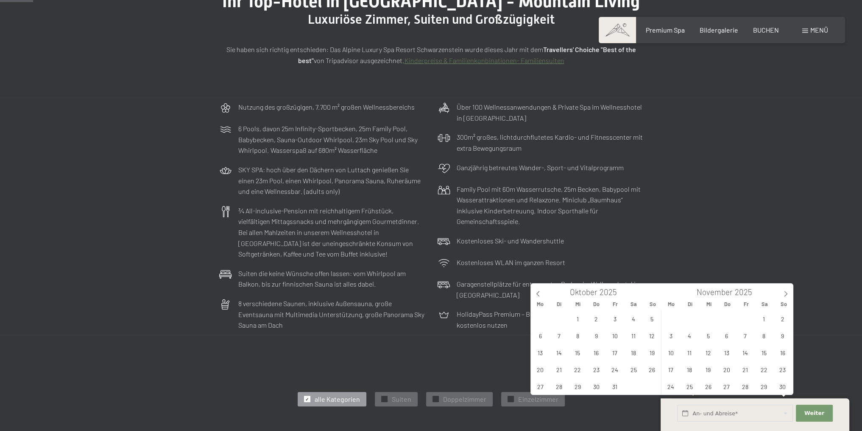
scroll to position [127, 0]
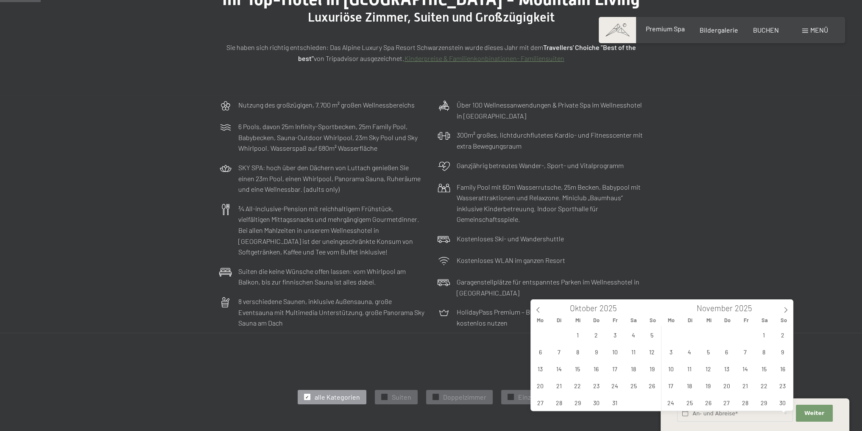
click at [662, 31] on span "Premium Spa" at bounding box center [664, 29] width 39 height 8
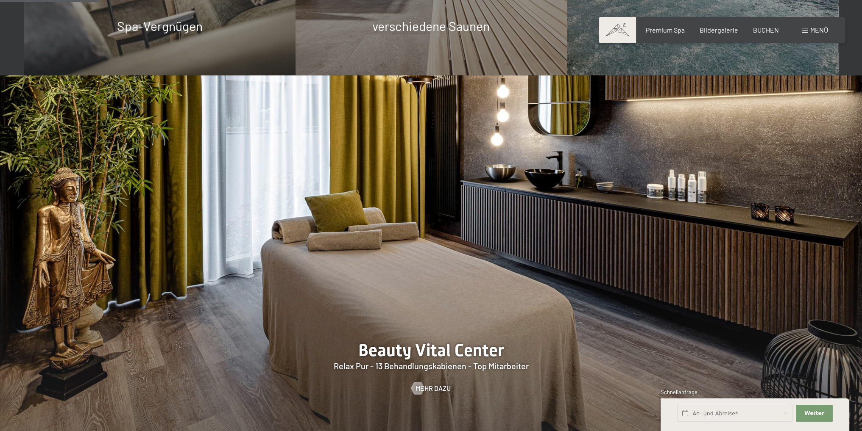
scroll to position [720, 0]
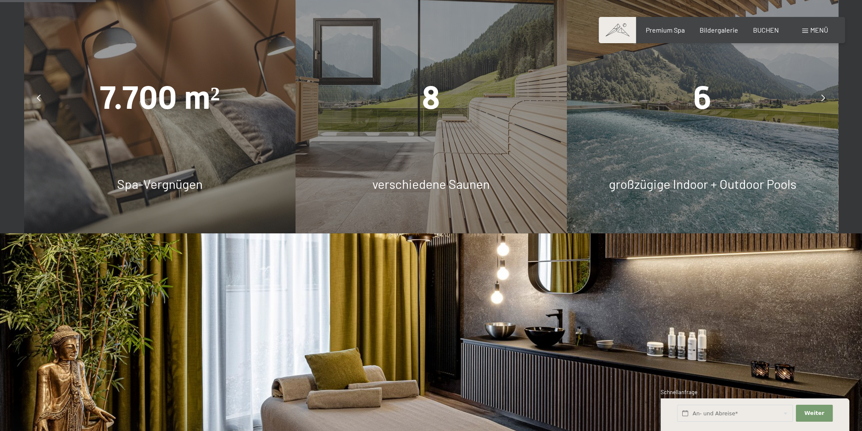
click at [429, 113] on span "8" at bounding box center [431, 97] width 18 height 37
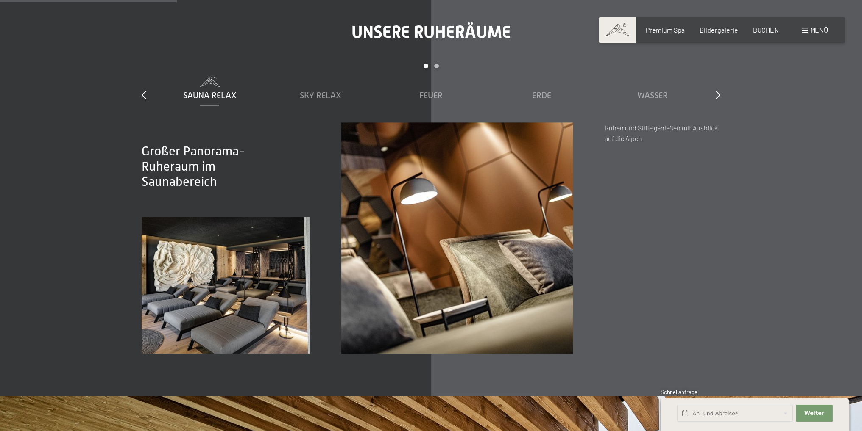
scroll to position [1356, 0]
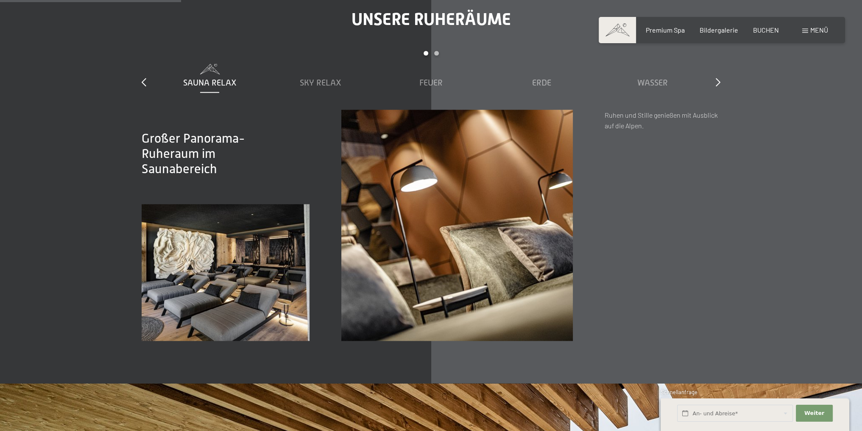
click at [712, 81] on div "slide 1 to 5 of 7 Sauna Relax Sky Relax Feuer Erde Wasser Luft Wolke 7" at bounding box center [431, 80] width 578 height 59
click at [715, 81] on icon at bounding box center [717, 82] width 5 height 8
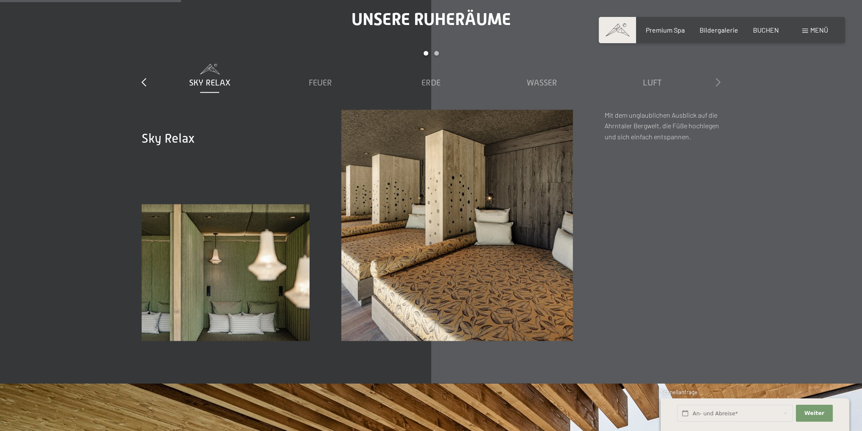
click at [717, 81] on icon at bounding box center [717, 82] width 5 height 8
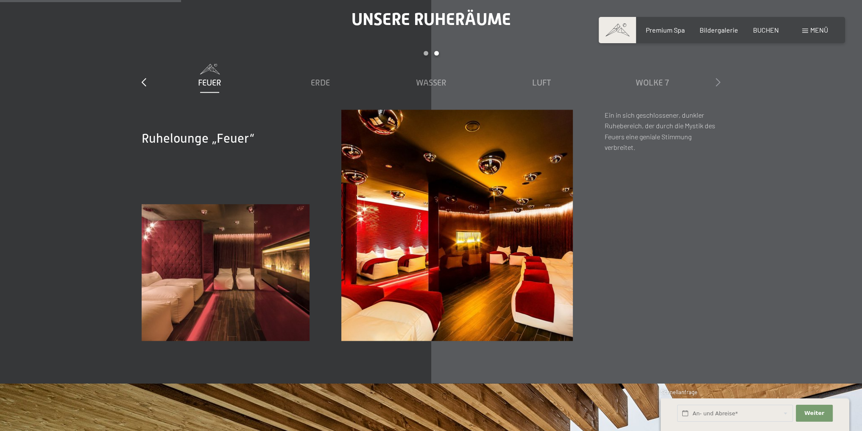
click at [717, 81] on icon at bounding box center [717, 82] width 5 height 8
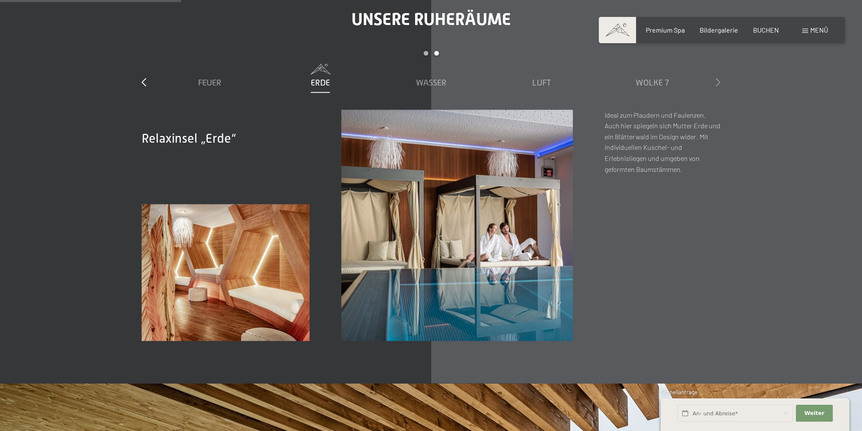
click at [717, 81] on icon at bounding box center [717, 82] width 5 height 8
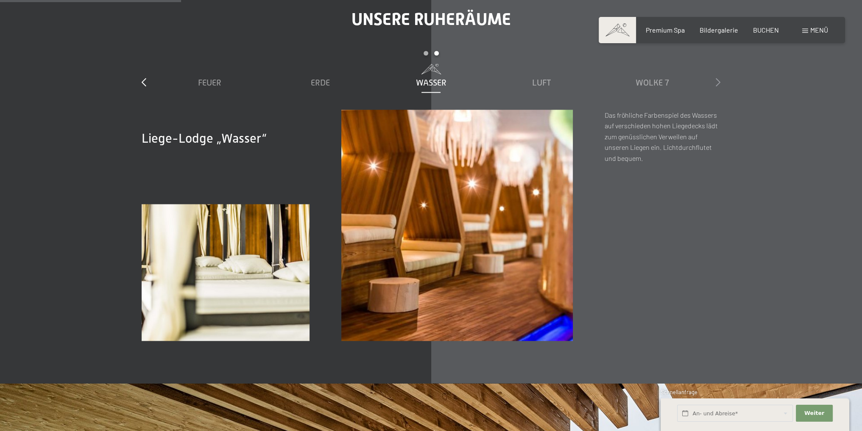
click at [717, 81] on icon at bounding box center [717, 82] width 5 height 8
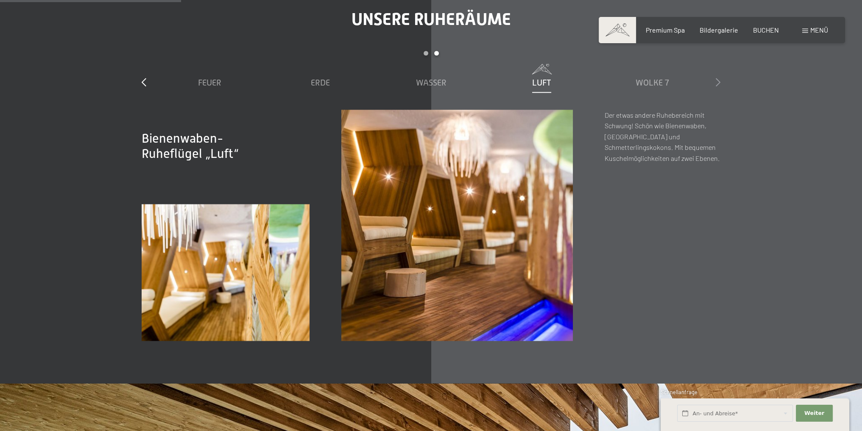
click at [717, 81] on icon at bounding box center [717, 82] width 5 height 8
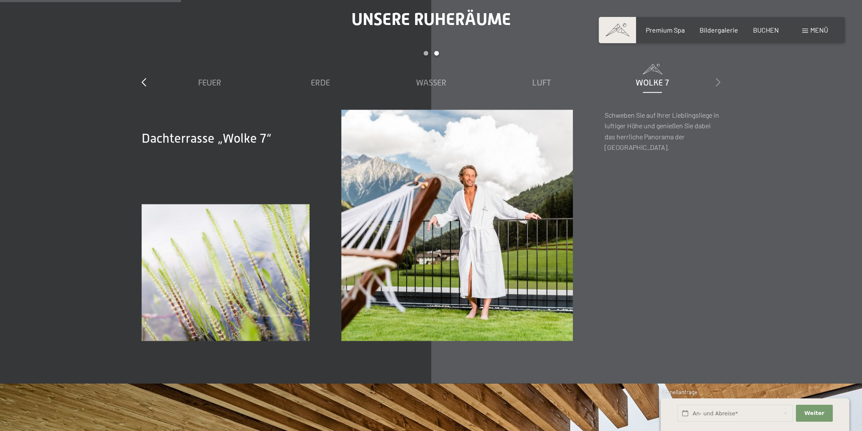
click at [717, 81] on icon at bounding box center [717, 82] width 5 height 8
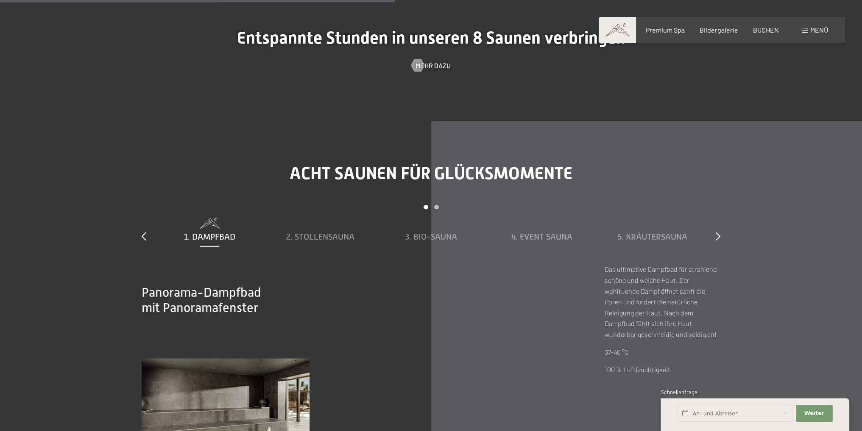
scroll to position [3094, 0]
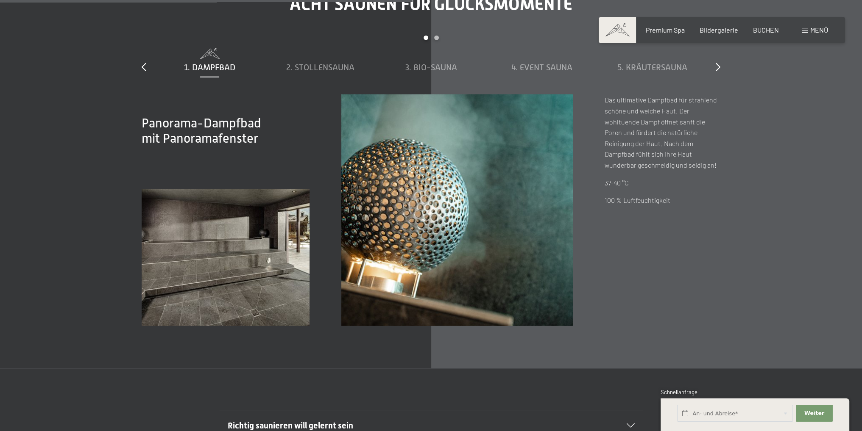
click at [720, 68] on div "Acht Saunen für Glücksmomente slide 1 to 5 of 8 1. Dampfbad 2. Stollensauna 3. …" at bounding box center [431, 160] width 642 height 332
click at [716, 63] on icon at bounding box center [717, 67] width 5 height 8
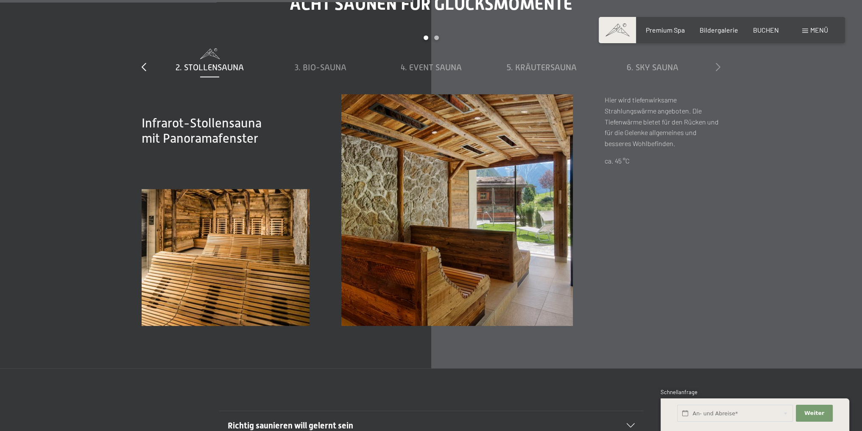
click at [716, 63] on icon at bounding box center [717, 67] width 5 height 8
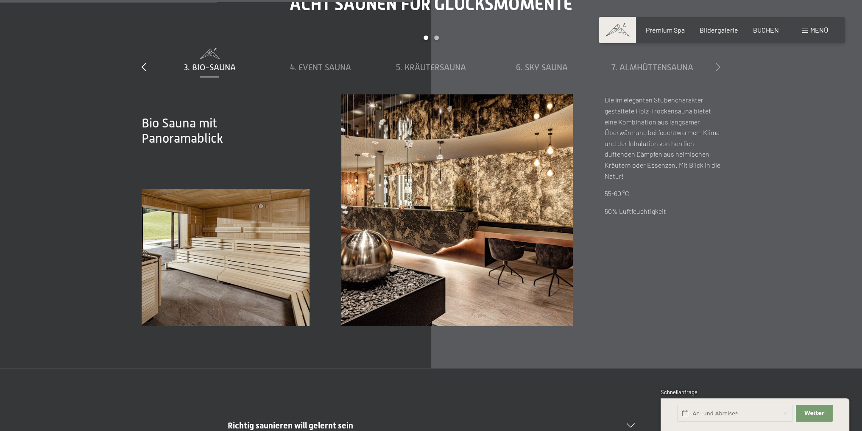
click at [716, 63] on icon at bounding box center [717, 67] width 5 height 8
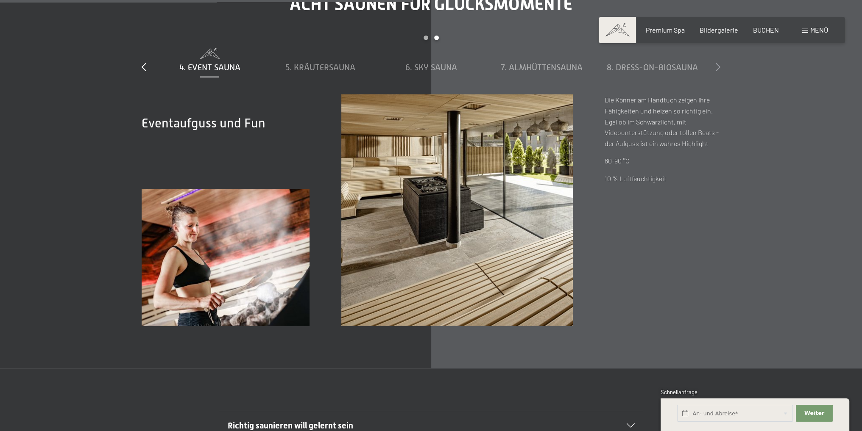
click at [716, 63] on icon at bounding box center [717, 67] width 5 height 8
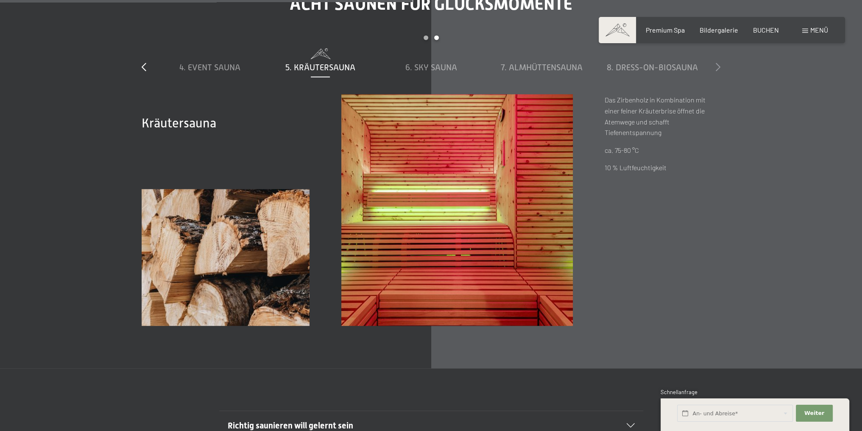
click at [716, 63] on icon at bounding box center [717, 67] width 5 height 8
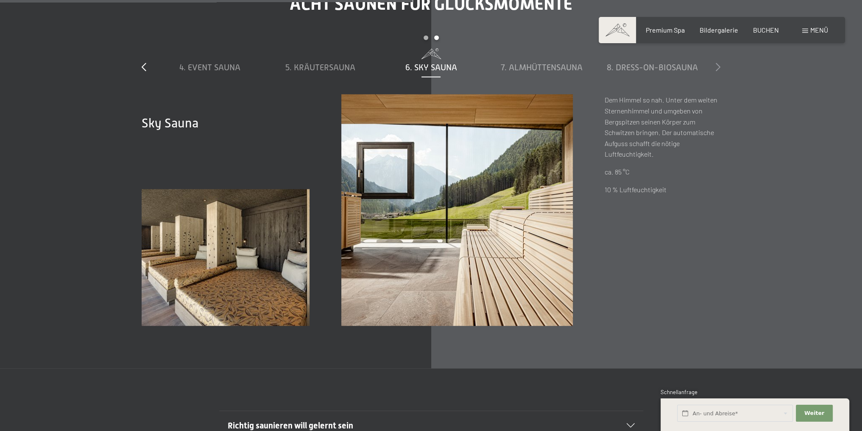
click at [716, 63] on icon at bounding box center [717, 67] width 5 height 8
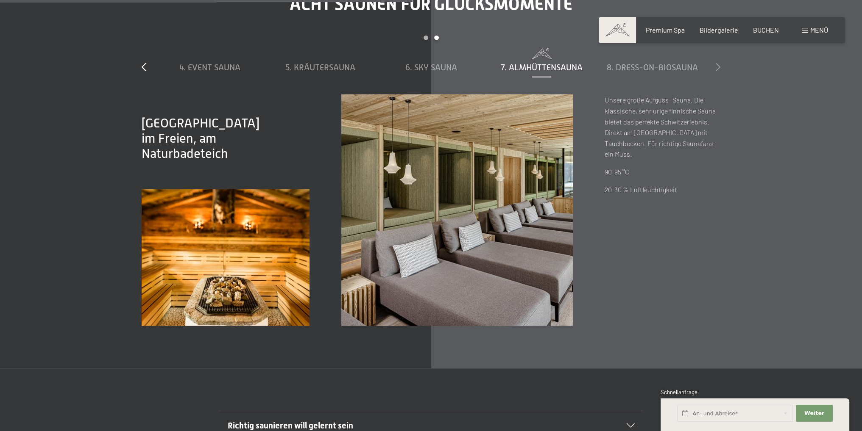
click at [716, 63] on icon at bounding box center [717, 67] width 5 height 8
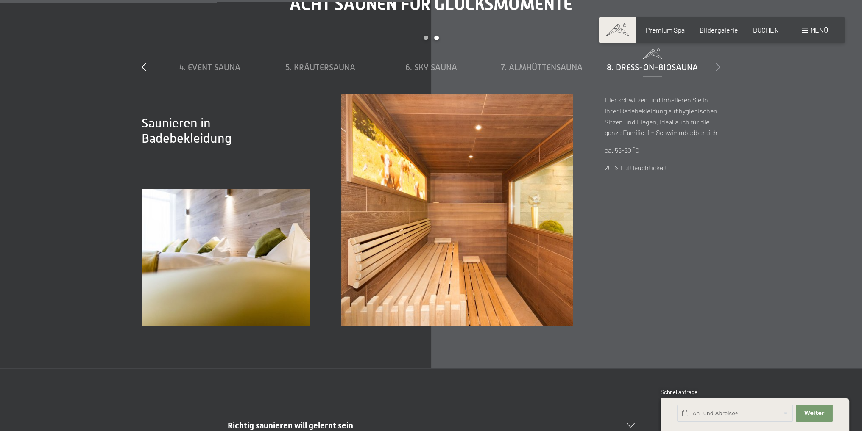
click at [716, 63] on icon at bounding box center [717, 67] width 5 height 8
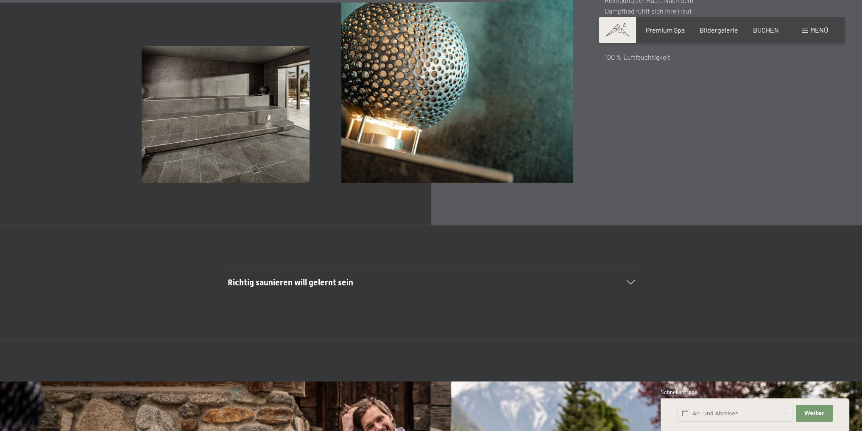
scroll to position [3348, 0]
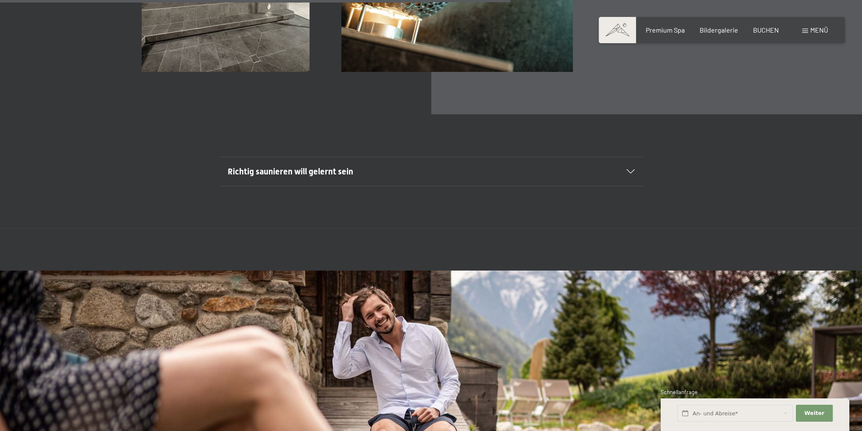
click at [621, 172] on div at bounding box center [625, 172] width 19 height 4
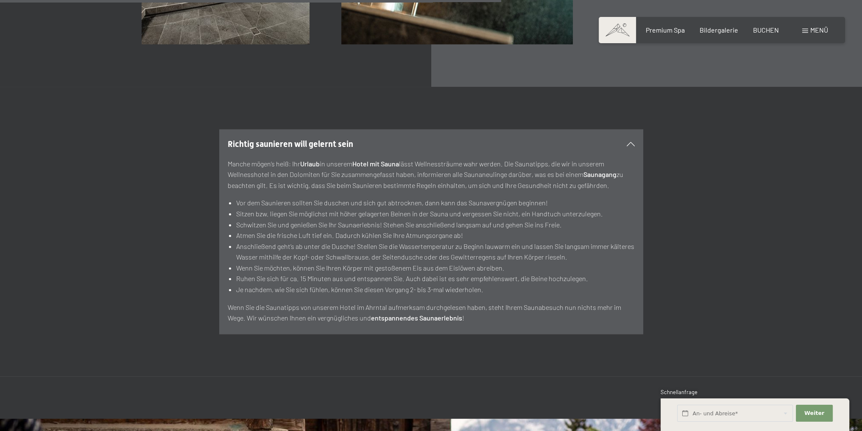
scroll to position [3390, 0]
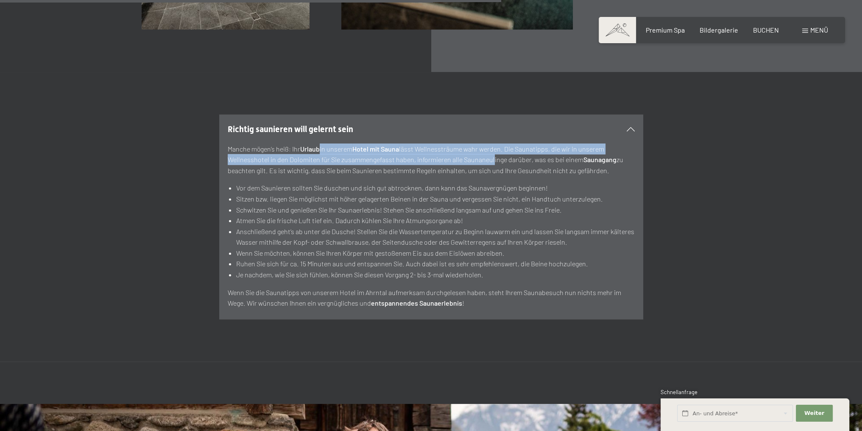
drag, startPoint x: 322, startPoint y: 150, endPoint x: 489, endPoint y: 161, distance: 166.5
click at [489, 161] on p "Manche mögen’s heiß: Ihr Urlaub in unserem Hotel mit Sauna lässt Wellnessträume…" at bounding box center [431, 160] width 407 height 33
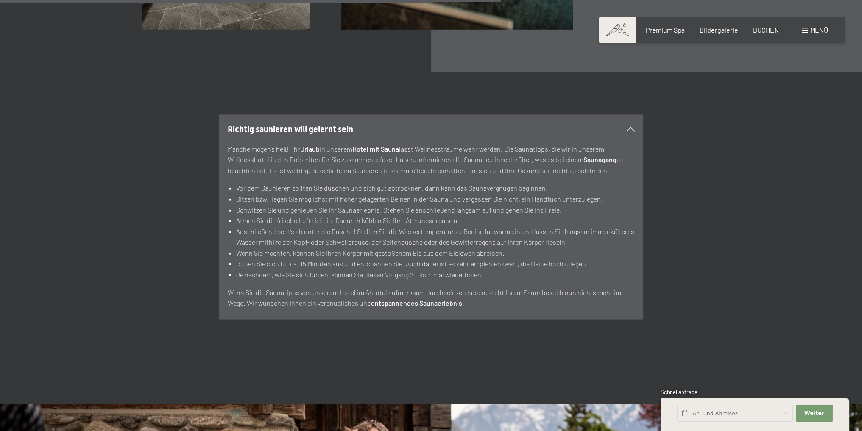
click at [498, 160] on p "Manche mögen’s heiß: Ihr Urlaub in unserem Hotel mit Sauna lässt Wellnessträume…" at bounding box center [431, 160] width 407 height 33
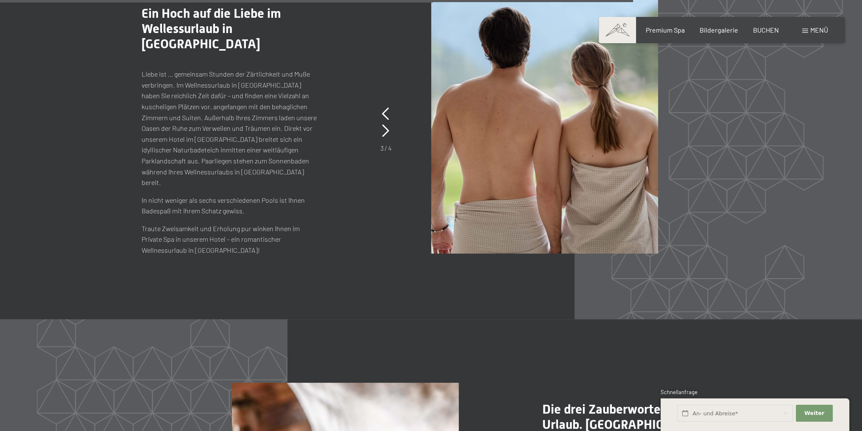
scroll to position [4280, 0]
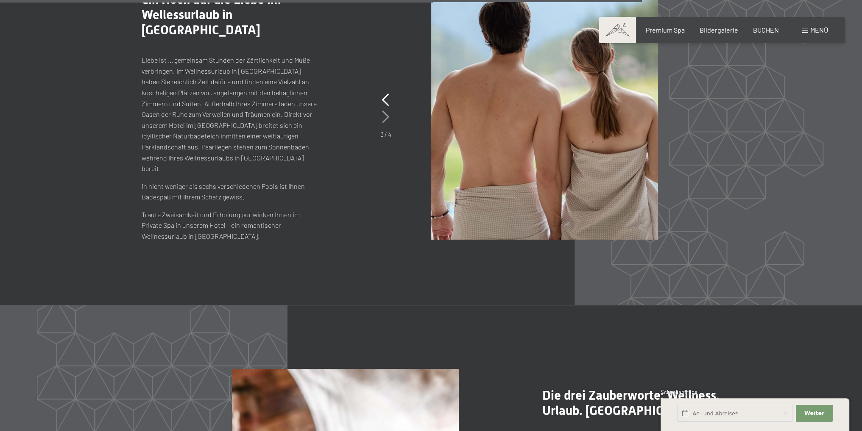
click at [386, 122] on div at bounding box center [385, 116] width 7 height 17
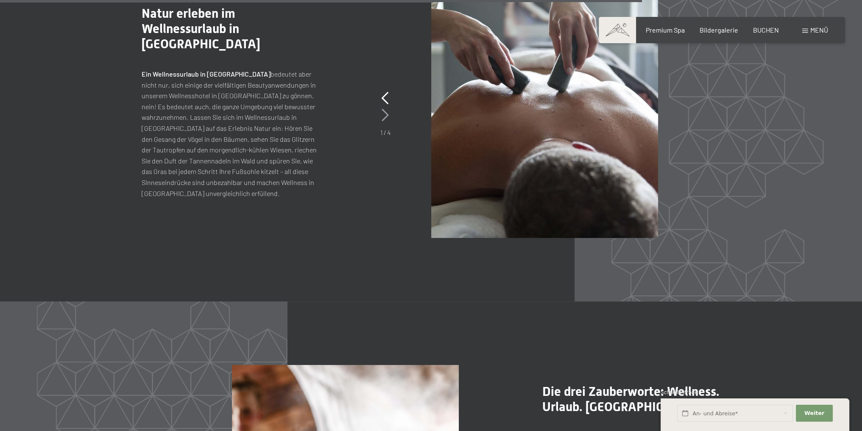
click at [386, 122] on div at bounding box center [384, 115] width 7 height 17
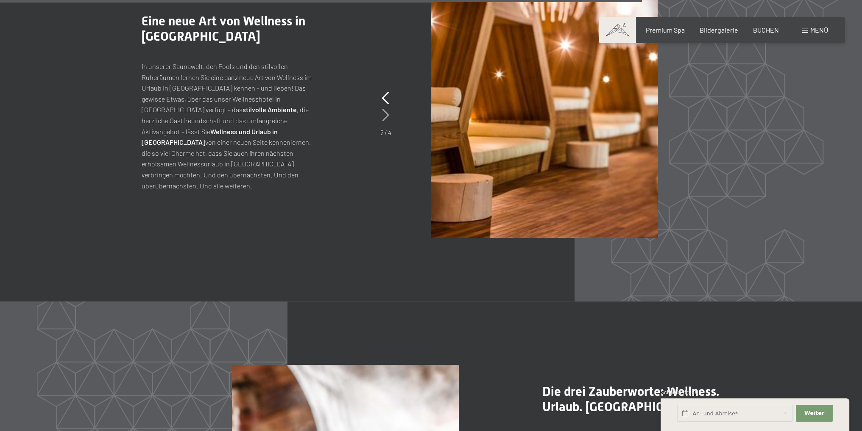
click at [386, 122] on div at bounding box center [385, 115] width 7 height 17
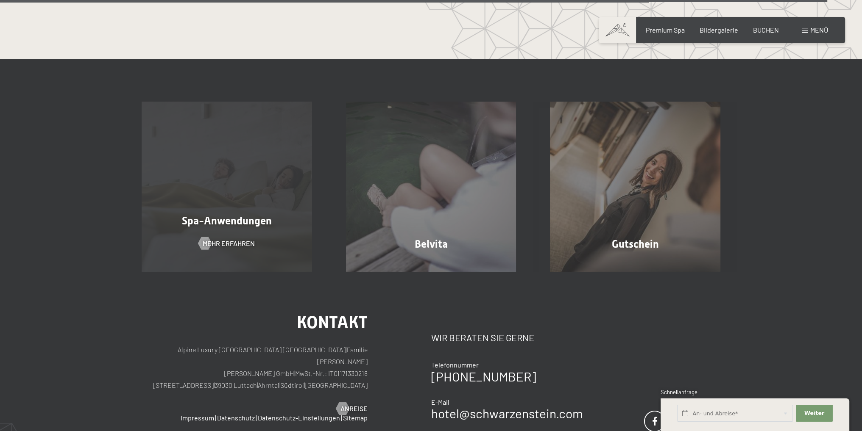
scroll to position [5784, 0]
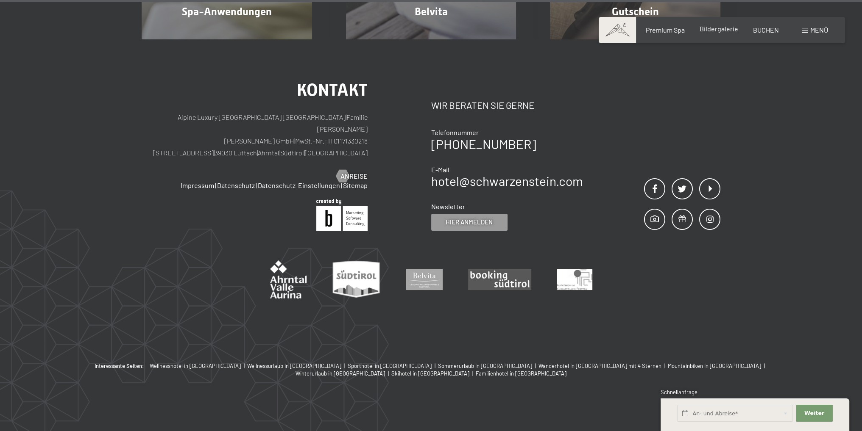
click at [716, 28] on span "Bildergalerie" at bounding box center [718, 29] width 39 height 8
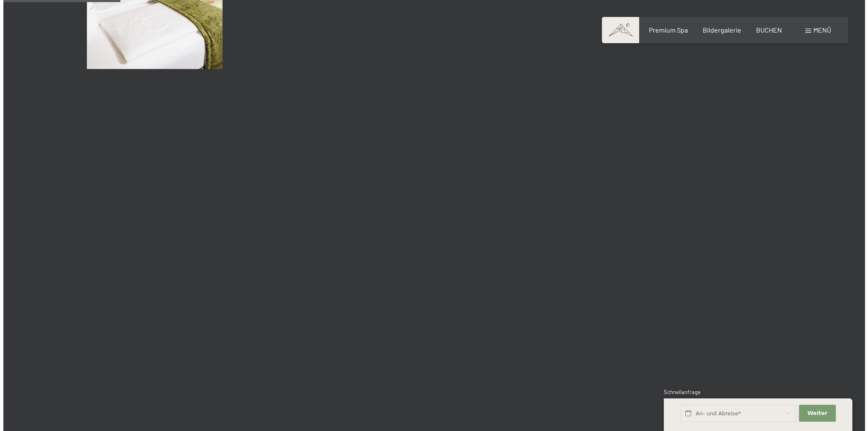
scroll to position [1441, 0]
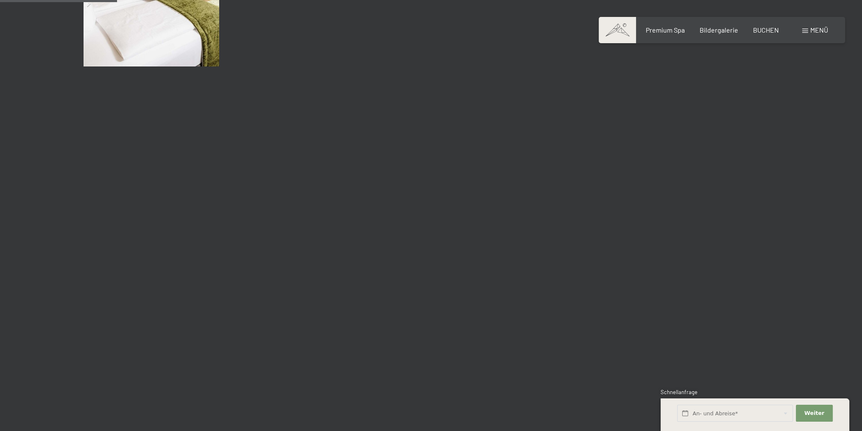
click at [810, 33] on span "Menü" at bounding box center [819, 30] width 18 height 8
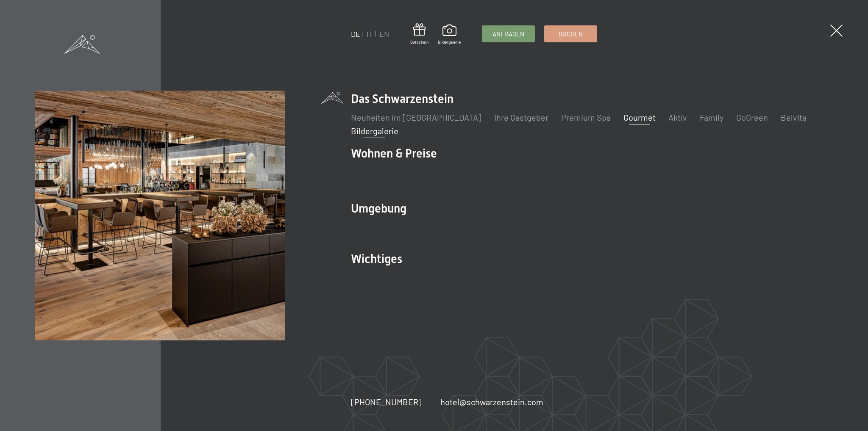
click at [623, 117] on link "Gourmet" at bounding box center [639, 117] width 32 height 10
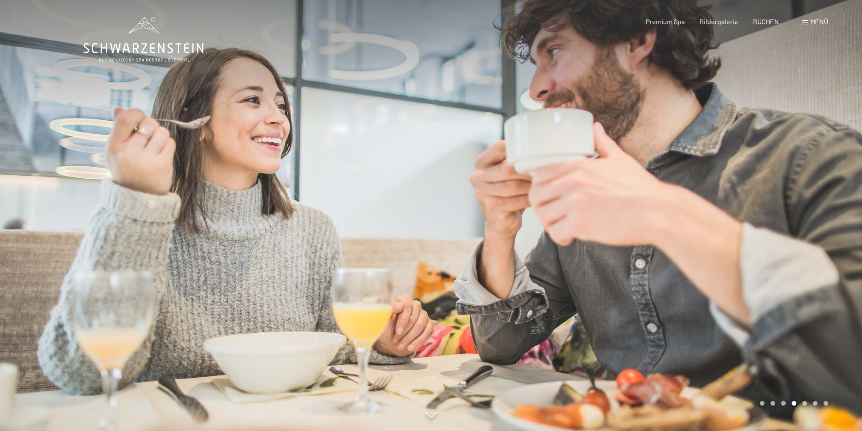
click at [808, 22] on div "Menü" at bounding box center [815, 21] width 26 height 9
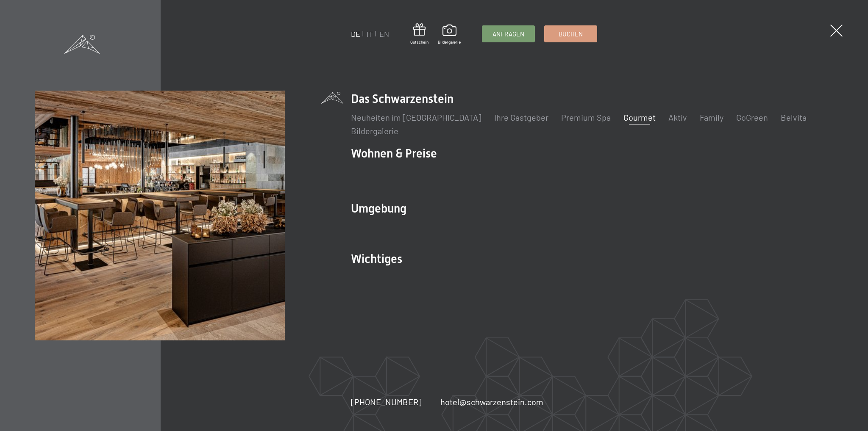
click at [623, 118] on link "Gourmet" at bounding box center [639, 117] width 32 height 10
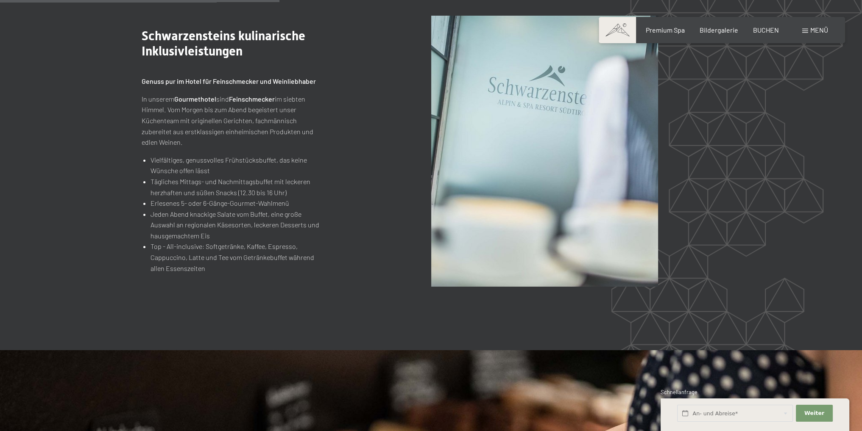
scroll to position [1059, 0]
